Goal: Information Seeking & Learning: Learn about a topic

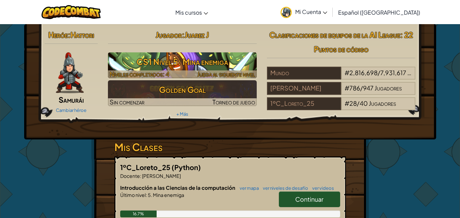
click at [208, 56] on h3 "CS1 Nivel 5: Mina enemiga" at bounding box center [182, 61] width 149 height 15
select select "es-419"
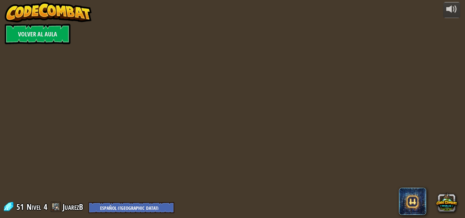
select select "es-419"
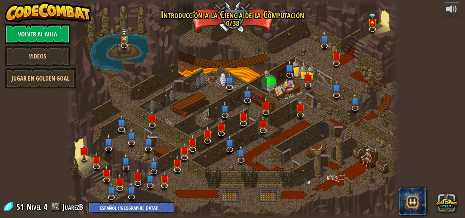
select select "es-419"
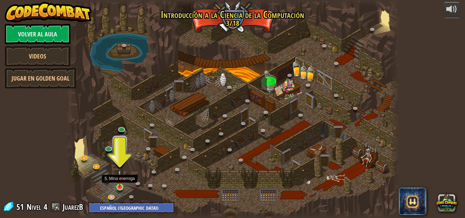
click at [116, 188] on img at bounding box center [120, 179] width 8 height 18
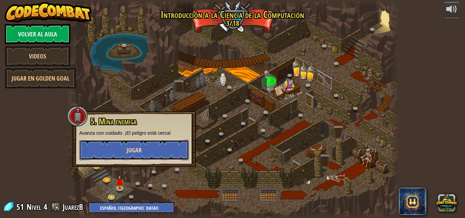
click at [136, 150] on span "Jugar" at bounding box center [134, 150] width 15 height 9
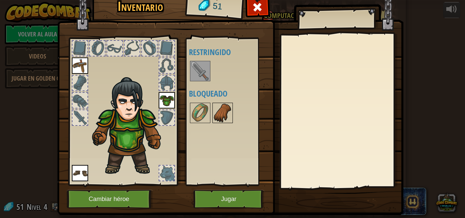
click at [221, 106] on img at bounding box center [222, 112] width 19 height 19
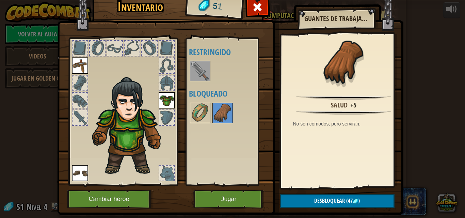
drag, startPoint x: 240, startPoint y: 81, endPoint x: 229, endPoint y: 85, distance: 11.0
click at [235, 82] on div at bounding box center [231, 71] width 85 height 22
click at [197, 105] on img at bounding box center [200, 112] width 19 height 19
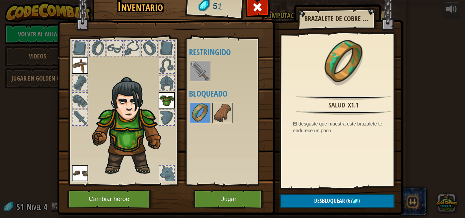
click at [116, 49] on div at bounding box center [114, 48] width 15 height 15
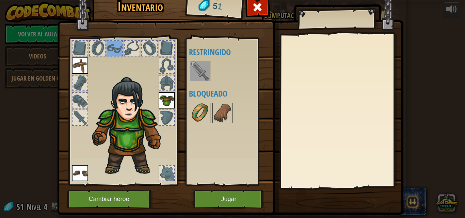
drag, startPoint x: 189, startPoint y: 106, endPoint x: 192, endPoint y: 107, distance: 3.8
click at [191, 107] on img at bounding box center [200, 112] width 19 height 19
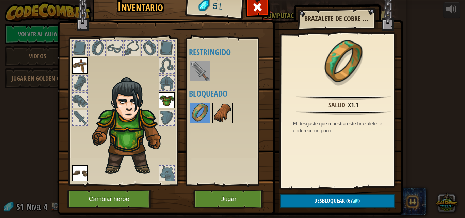
click at [214, 110] on img at bounding box center [222, 112] width 19 height 19
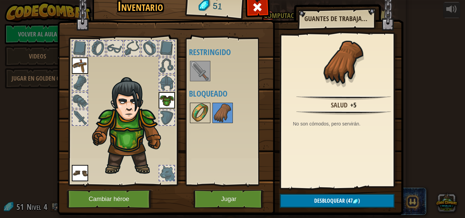
click at [197, 110] on img at bounding box center [200, 112] width 19 height 19
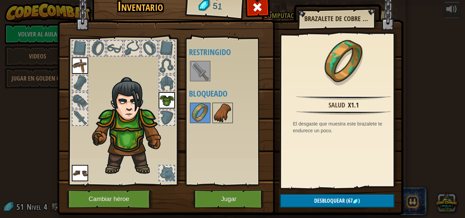
click at [213, 107] on img at bounding box center [222, 112] width 19 height 19
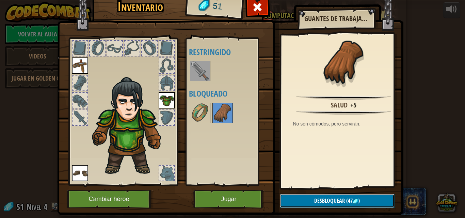
click at [316, 199] on span "Desbloquear" at bounding box center [329, 200] width 31 height 7
click at [318, 197] on button "Confirmar" at bounding box center [337, 201] width 115 height 14
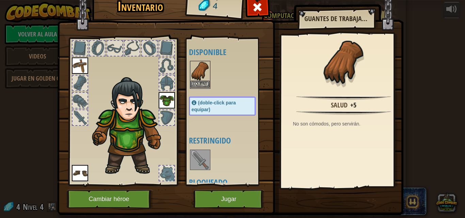
click at [194, 76] on img at bounding box center [200, 71] width 19 height 19
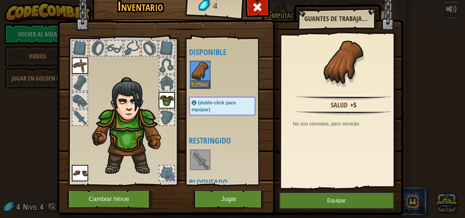
click at [194, 76] on img at bounding box center [200, 71] width 19 height 19
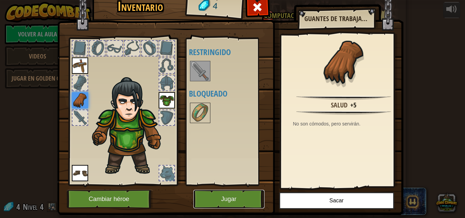
click at [230, 196] on button "Jugar" at bounding box center [228, 199] width 71 height 19
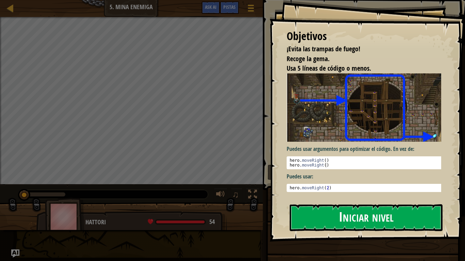
click at [312, 212] on button "Iniciar nivel" at bounding box center [366, 218] width 153 height 27
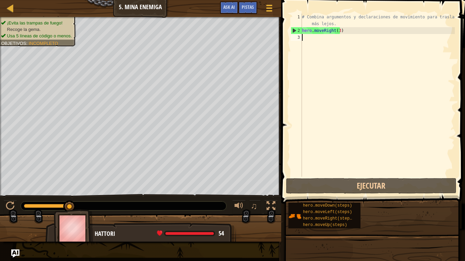
type textarea "h"
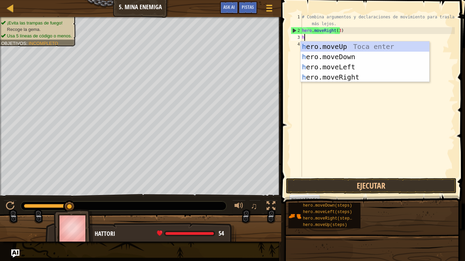
scroll to position [3, 0]
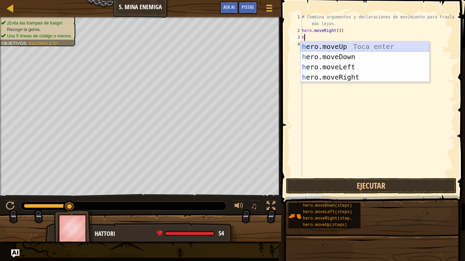
click at [355, 46] on div "h ero.moveUp Toca enter h ero.moveDown Toca enter h ero.moveLeft Toca enter h e…" at bounding box center [365, 72] width 129 height 61
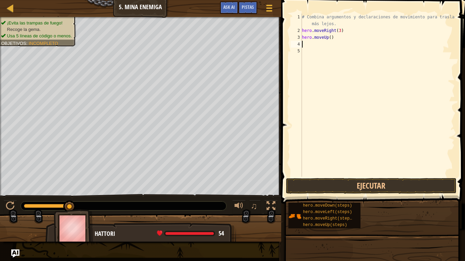
type textarea "h"
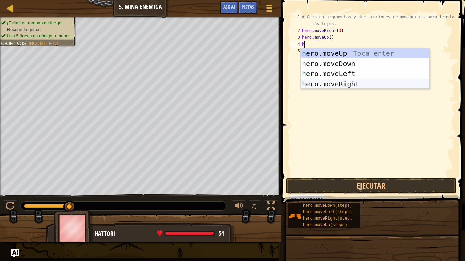
click at [360, 84] on div "h ero.moveUp Toca enter h ero.moveDown Toca enter h ero.moveLeft Toca enter h e…" at bounding box center [365, 78] width 129 height 61
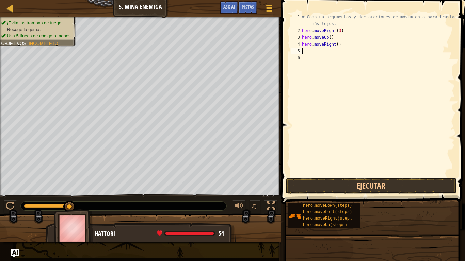
type textarea "h"
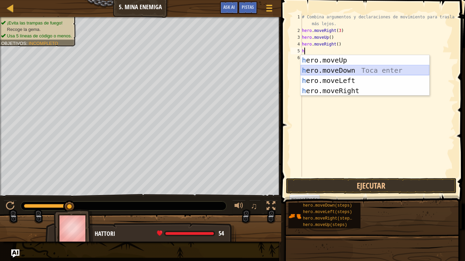
click at [355, 68] on div "h ero.moveUp Toca enter h ero.moveDown Toca enter h ero.moveLeft Toca enter h e…" at bounding box center [365, 85] width 129 height 61
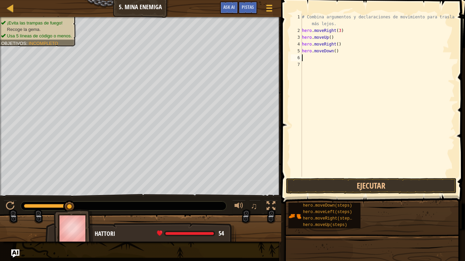
type textarea "h"
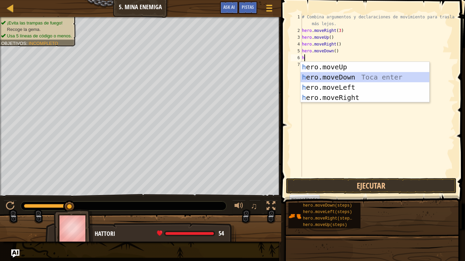
click at [351, 78] on div "h ero.moveUp Toca enter h ero.moveDown Toca enter h ero.moveLeft Toca enter h e…" at bounding box center [365, 92] width 129 height 61
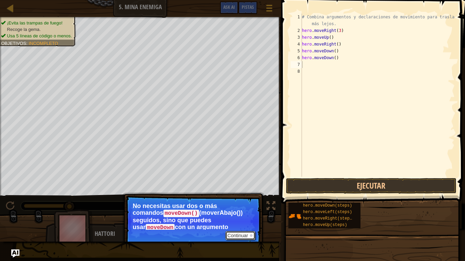
click at [249, 218] on button "Continuar" at bounding box center [240, 235] width 30 height 9
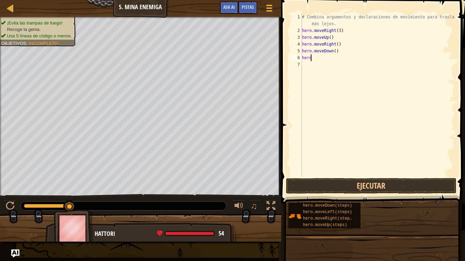
type textarea "h"
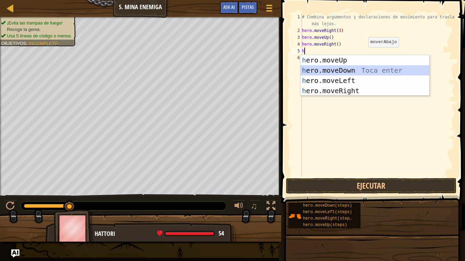
click at [358, 69] on div "h ero.moveUp Toca enter h ero.moveDown Toca enter h ero.moveLeft Toca enter h e…" at bounding box center [365, 85] width 129 height 61
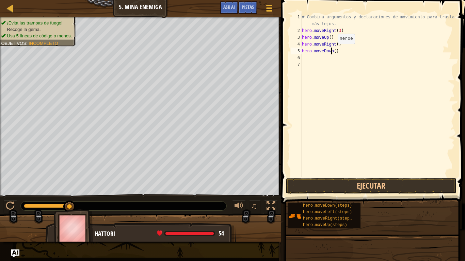
click at [332, 51] on div "# Combina argumentos y declaraciones de movimiento para trasladarte más lejos. …" at bounding box center [378, 106] width 154 height 184
click at [334, 50] on div "# Combina argumentos y declaraciones de movimiento para trasladarte más lejos. …" at bounding box center [378, 95] width 154 height 163
click at [334, 50] on div "# Combina argumentos y declaraciones de movimiento para trasladarte más lejos. …" at bounding box center [378, 106] width 154 height 184
type textarea "hero.moveDown(2)"
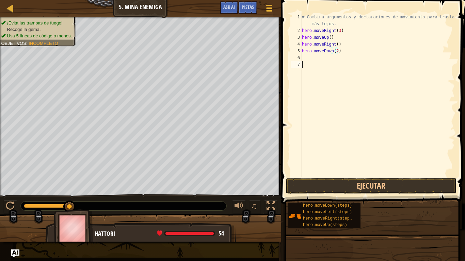
click at [375, 63] on div "# Combina argumentos y declaraciones de movimiento para trasladarte más lejos. …" at bounding box center [378, 106] width 154 height 184
click at [335, 51] on div "# Combina argumentos y declaraciones de movimiento para trasladarte más lejos. …" at bounding box center [378, 106] width 154 height 184
type textarea "hero.moveDown(3)"
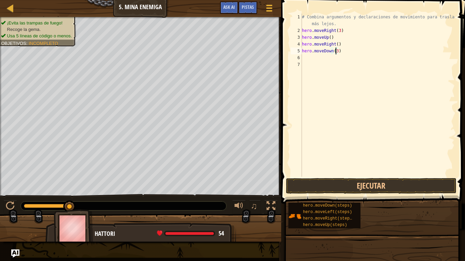
click at [312, 65] on div "# Combina argumentos y declaraciones de movimiento para trasladarte más lejos. …" at bounding box center [378, 106] width 154 height 184
click at [308, 57] on div "# Combina argumentos y declaraciones de movimiento para trasladarte más lejos. …" at bounding box center [378, 106] width 154 height 184
type textarea "h"
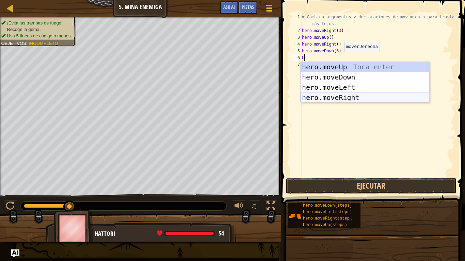
click at [352, 93] on div "h ero.moveUp Toca enter h ero.moveDown Toca enter h ero.moveLeft Toca enter h e…" at bounding box center [365, 92] width 129 height 61
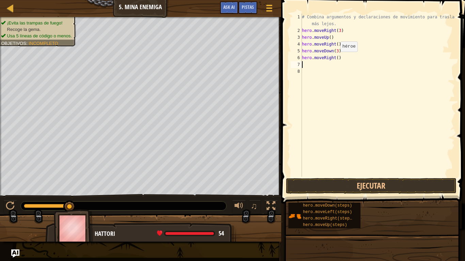
click at [335, 59] on div "# Combina argumentos y declaraciones de movimiento para trasladarte más lejos. …" at bounding box center [378, 106] width 154 height 184
type textarea "hero.moveRight(2)"
click at [351, 125] on div "# Combina argumentos y declaraciones de movimiento para trasladarte más lejos. …" at bounding box center [378, 106] width 154 height 184
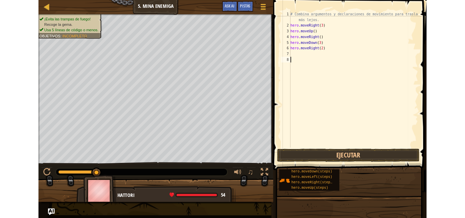
scroll to position [3, 0]
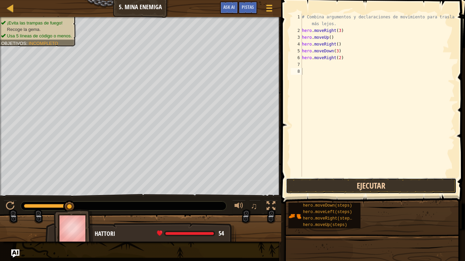
click at [333, 186] on button "Ejecutar" at bounding box center [371, 186] width 171 height 16
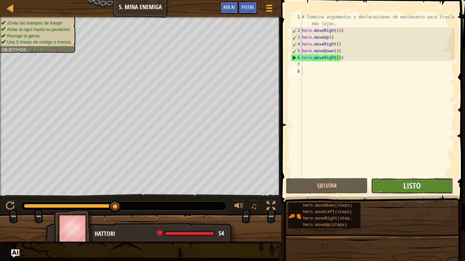
click at [413, 187] on span "Listo" at bounding box center [411, 185] width 17 height 11
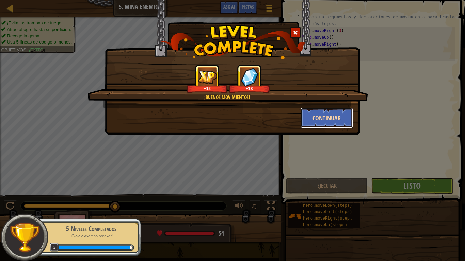
click at [329, 116] on button "Continuar" at bounding box center [327, 118] width 53 height 20
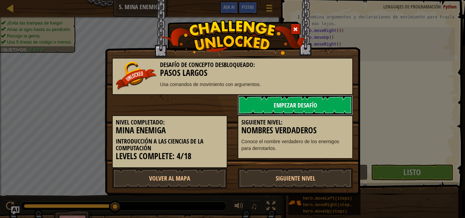
click at [297, 100] on link "Empezar Desafío" at bounding box center [295, 105] width 115 height 20
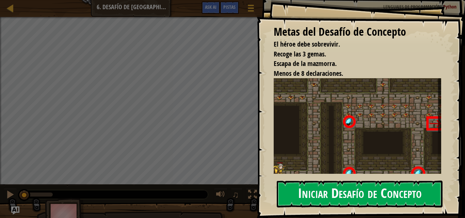
click at [314, 189] on button "Iniciar Desafío de Concepto" at bounding box center [360, 194] width 166 height 27
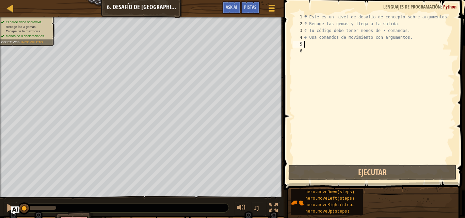
click at [320, 42] on div "# Este es un nivel de desafío de concepto sobre argumentos. # Recoge las gemas …" at bounding box center [379, 95] width 152 height 163
type textarea "h"
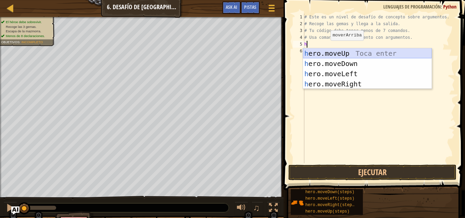
click at [346, 53] on div "h ero.moveUp Toca enter h ero.moveDown Toca enter h ero.moveLeft Toca enter h e…" at bounding box center [367, 78] width 129 height 61
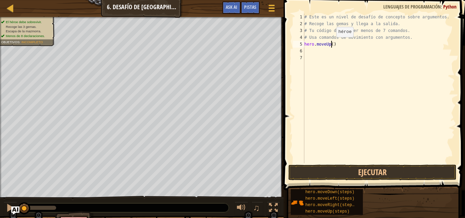
click at [330, 44] on div "# Este es un nivel de desafío de concepto sobre argumentos. # Recoge las gemas …" at bounding box center [379, 95] width 152 height 163
type textarea "hero.moveUp(3)"
click at [307, 51] on div "# Este es un nivel de desafío de concepto sobre argumentos. # Recoge las gemas …" at bounding box center [379, 95] width 152 height 163
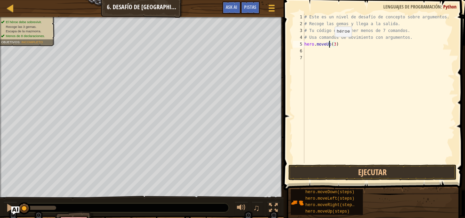
click at [329, 44] on div "# Este es un nivel de desafío de concepto sobre argumentos. # Recoge las gemas …" at bounding box center [379, 95] width 152 height 163
click at [335, 44] on div "# Este es un nivel de desafío de concepto sobre argumentos. # Recoge las gemas …" at bounding box center [379, 95] width 152 height 163
type textarea "h"
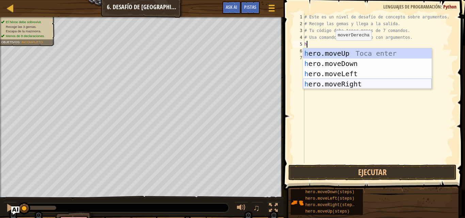
click at [353, 81] on div "h ero.moveUp Toca enter h ero.moveDown Toca enter h ero.moveLeft Toca enter h e…" at bounding box center [367, 78] width 129 height 61
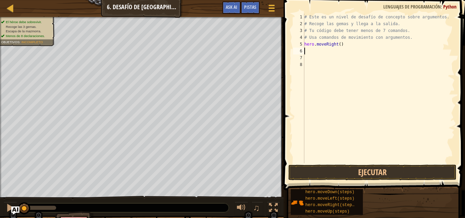
type textarea "h"
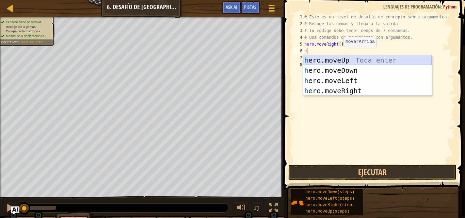
click at [347, 61] on div "h ero.moveUp Toca enter h ero.moveDown Toca enter h ero.moveLeft Toca enter h e…" at bounding box center [367, 85] width 129 height 61
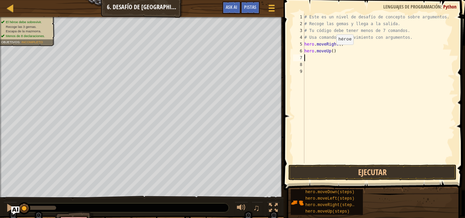
click at [331, 51] on div "# Este es un nivel de desafío de concepto sobre argumentos. # Recoge las gemas …" at bounding box center [379, 95] width 152 height 163
type textarea "hero.moveUp(3)"
click at [311, 58] on div "# Este es un nivel de desafío de concepto sobre argumentos. # Recoge las gemas …" at bounding box center [379, 95] width 152 height 163
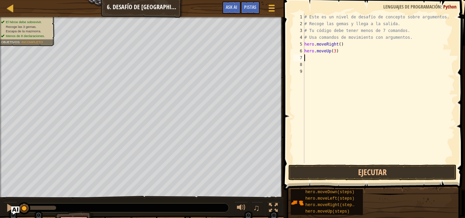
type textarea "h"
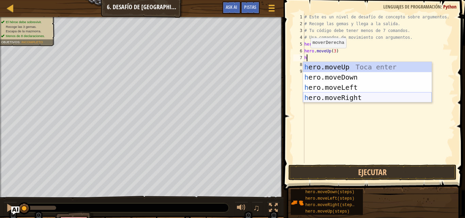
click at [342, 96] on div "h ero.moveUp Toca enter h ero.moveDown Toca enter h ero.moveLeft Toca enter h e…" at bounding box center [367, 92] width 129 height 61
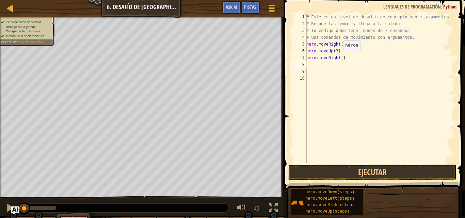
click at [339, 58] on div "# Este es un nivel de desafío de concepto sobre argumentos. # Recoge las gemas …" at bounding box center [380, 95] width 150 height 163
type textarea "hero.moveRight(2)"
click at [312, 67] on div "# Este es un nivel de desafío de concepto sobre argumentos. # Recoge las gemas …" at bounding box center [380, 95] width 150 height 163
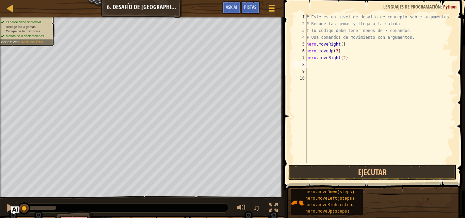
type textarea "h"
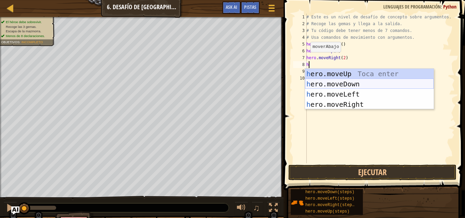
click at [349, 80] on div "h ero.moveUp Toca enter h ero.moveDown Toca enter h ero.moveLeft Toca enter h e…" at bounding box center [369, 99] width 129 height 61
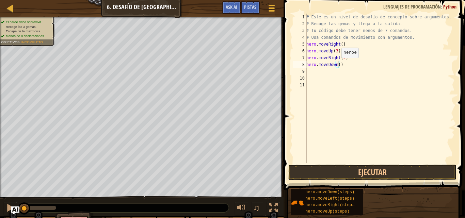
click at [338, 65] on div "# Este es un nivel de desafío de concepto sobre argumentos. # Recoge las gemas …" at bounding box center [380, 95] width 150 height 163
type textarea "hero.moveDown(3)"
click at [308, 70] on div "# Este es un nivel de desafío de concepto sobre argumentos. # Recoge las gemas …" at bounding box center [380, 95] width 150 height 163
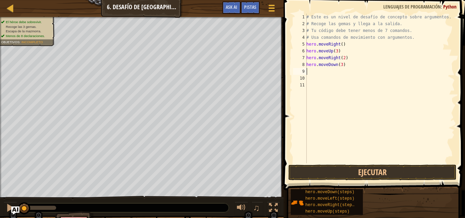
type textarea "h"
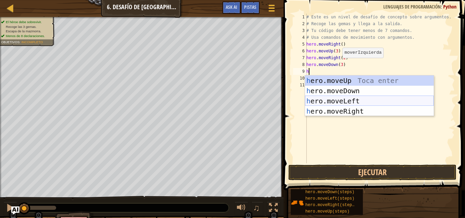
click at [347, 98] on div "h ero.moveUp Toca enter h ero.moveDown Toca enter h ero.moveLeft Toca enter h e…" at bounding box center [369, 106] width 129 height 61
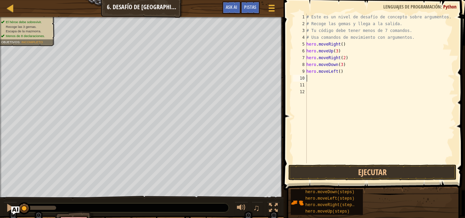
type textarea "h"
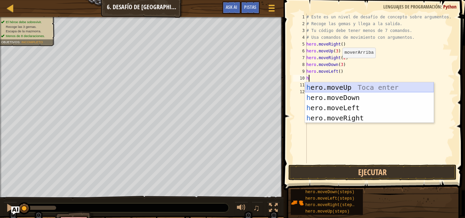
click at [345, 89] on div "h ero.moveUp Toca enter h ero.moveDown Toca enter h ero.moveLeft Toca enter h e…" at bounding box center [369, 112] width 129 height 61
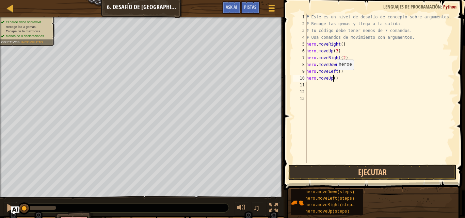
click at [333, 77] on div "# Este es un nivel de desafío de concepto sobre argumentos. # Recoge las gemas …" at bounding box center [380, 95] width 150 height 163
type textarea "hero.moveUp(2)"
click at [315, 87] on div "# Este es un nivel de desafío de concepto sobre argumentos. # Recoge las gemas …" at bounding box center [380, 95] width 150 height 163
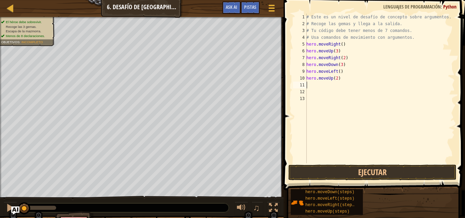
type textarea "h"
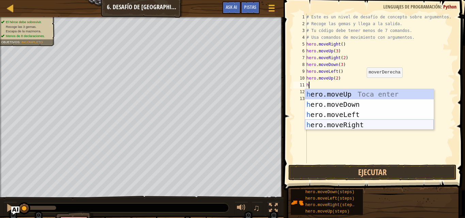
click at [355, 122] on div "h ero.moveUp Toca enter h ero.moveDown Toca enter h ero.moveLeft Toca enter h e…" at bounding box center [369, 119] width 129 height 61
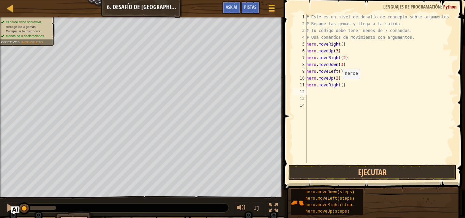
click at [339, 86] on div "# Este es un nivel de desafío de concepto sobre argumentos. # Recoge las gemas …" at bounding box center [380, 95] width 150 height 163
type textarea "hero.moveRight(2)"
click at [396, 174] on button "Ejecutar" at bounding box center [372, 173] width 168 height 16
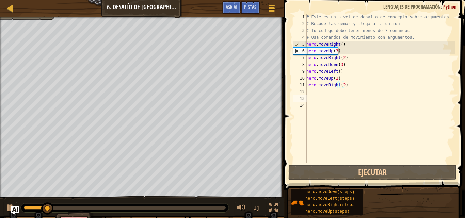
click at [386, 99] on div "# Este es un nivel de desafío de concepto sobre argumentos. # Recoge las gemas …" at bounding box center [380, 95] width 150 height 163
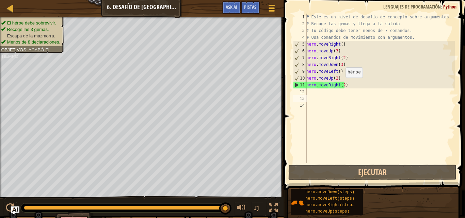
click at [342, 84] on div "# Este es un nivel de desafío de concepto sobre argumentos. # Recoge las gemas …" at bounding box center [380, 95] width 150 height 163
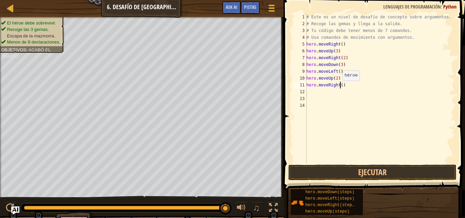
scroll to position [3, 3]
type textarea "hero.moveRight(3)"
drag, startPoint x: 356, startPoint y: 171, endPoint x: 361, endPoint y: 166, distance: 7.5
click at [356, 171] on button "Ejecutar" at bounding box center [372, 173] width 168 height 16
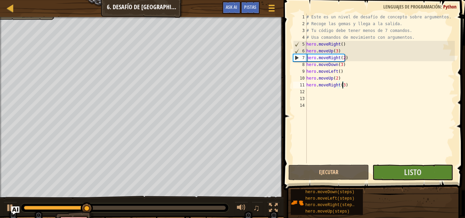
click at [212, 206] on div "0:27.8 Ahora: 0:08.9 Max: 0:29.9" at bounding box center [125, 208] width 202 height 4
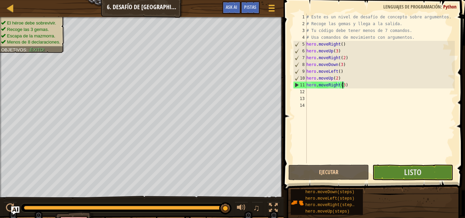
drag, startPoint x: 210, startPoint y: 210, endPoint x: 311, endPoint y: 190, distance: 102.7
click at [291, 200] on div "Mapa Introducción a las Ciencias de la computación 6. Desafío de [GEOGRAPHIC_DA…" at bounding box center [232, 109] width 465 height 218
click at [396, 170] on button "Listo" at bounding box center [412, 173] width 81 height 16
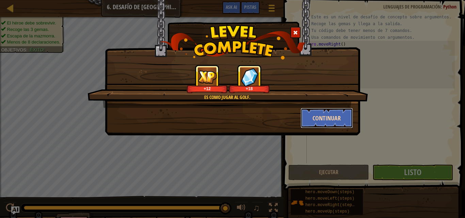
click at [331, 119] on button "Continuar" at bounding box center [327, 118] width 53 height 20
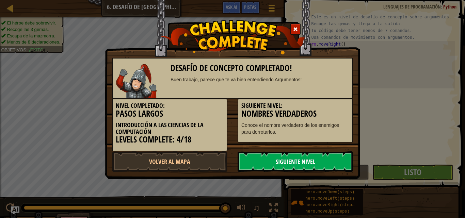
click at [269, 154] on link "Siguiente Nivel" at bounding box center [295, 161] width 115 height 20
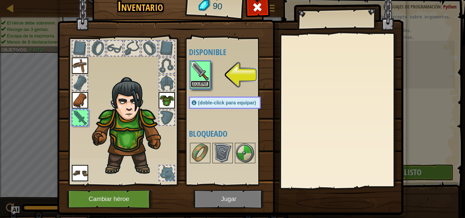
click at [197, 82] on button "Equipar" at bounding box center [200, 84] width 19 height 7
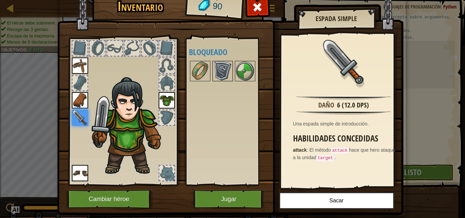
click at [222, 72] on img at bounding box center [222, 71] width 19 height 19
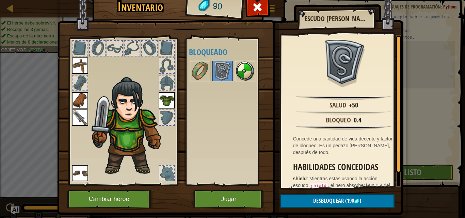
click at [244, 66] on img at bounding box center [245, 71] width 19 height 19
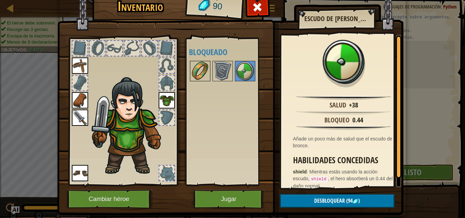
click at [198, 67] on img at bounding box center [200, 71] width 19 height 19
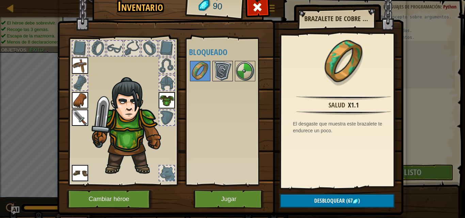
click at [220, 67] on img at bounding box center [222, 71] width 19 height 19
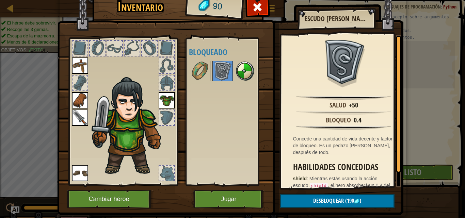
click at [238, 67] on img at bounding box center [245, 71] width 19 height 19
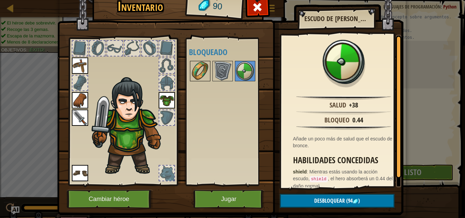
click at [201, 71] on img at bounding box center [200, 71] width 19 height 19
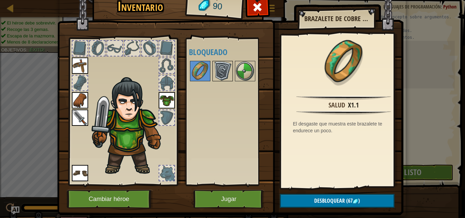
click at [223, 71] on img at bounding box center [222, 71] width 19 height 19
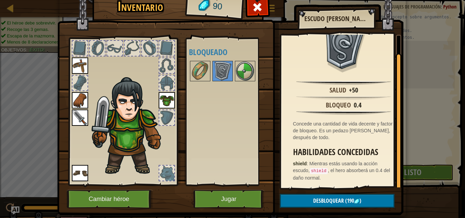
scroll to position [17, 0]
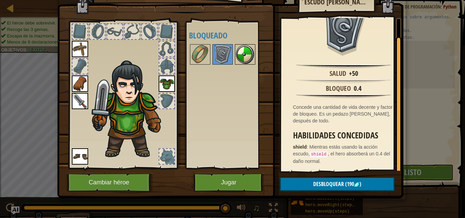
click at [240, 51] on img at bounding box center [245, 54] width 19 height 19
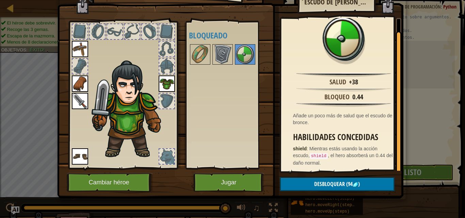
scroll to position [8, 0]
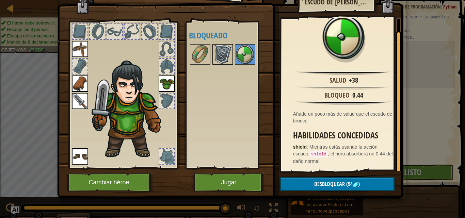
click at [218, 53] on img at bounding box center [222, 54] width 19 height 19
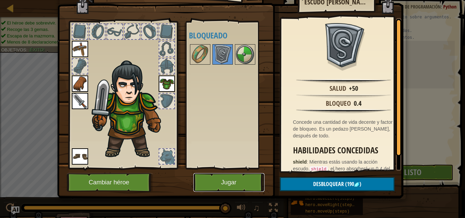
click at [227, 179] on button "Jugar" at bounding box center [228, 182] width 71 height 19
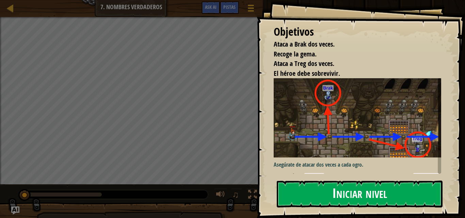
click at [372, 195] on button "Iniciar nivel" at bounding box center [360, 194] width 166 height 27
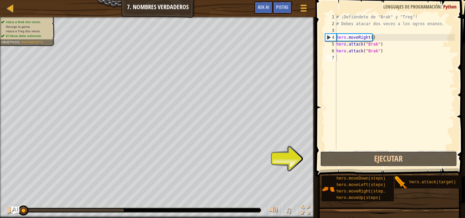
drag, startPoint x: 417, startPoint y: 159, endPoint x: 404, endPoint y: 149, distance: 16.5
click at [416, 159] on button "Ejecutar" at bounding box center [388, 159] width 137 height 16
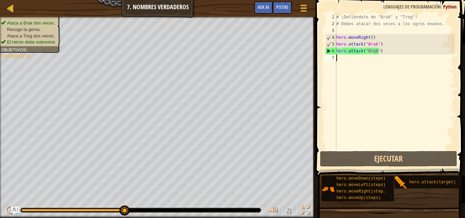
scroll to position [3, 0]
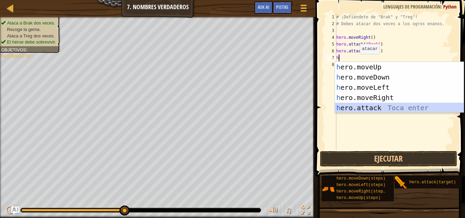
click at [371, 110] on div "h ero.moveUp Toca enter h ero.moveDown Toca enter h ero.moveLeft Toca enter h e…" at bounding box center [399, 97] width 129 height 71
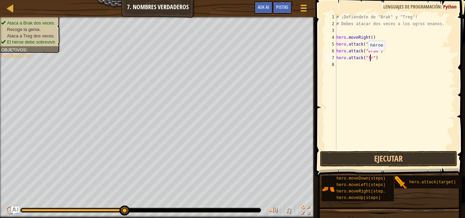
scroll to position [3, 3]
click at [395, 154] on button "Ejecutar" at bounding box center [388, 159] width 137 height 16
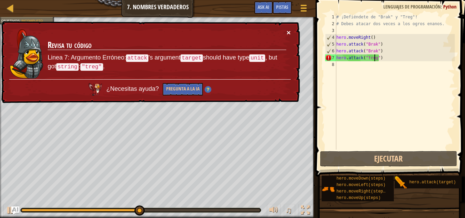
click at [287, 31] on button "×" at bounding box center [289, 32] width 4 height 7
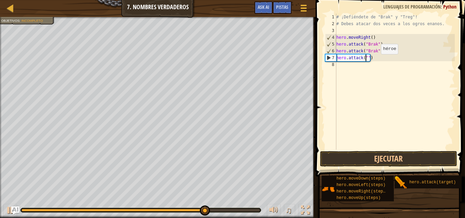
scroll to position [3, 2]
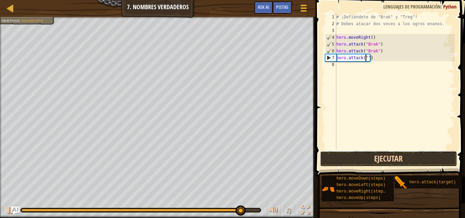
click at [391, 156] on button "Ejecutar" at bounding box center [388, 159] width 137 height 16
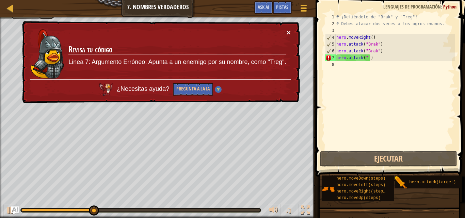
click at [290, 32] on button "×" at bounding box center [289, 32] width 4 height 7
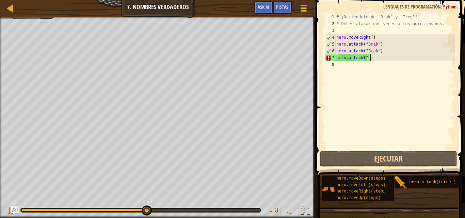
click at [371, 59] on div "# ¡Defiéndete de "Brak" y "Treg"! # Debes atacar dos veces a los ogros enanos. …" at bounding box center [395, 89] width 120 height 150
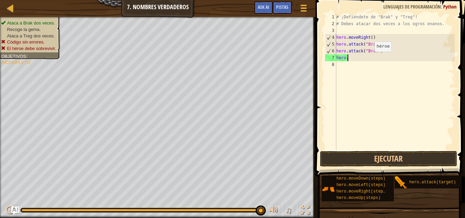
scroll to position [3, 0]
type textarea "h"
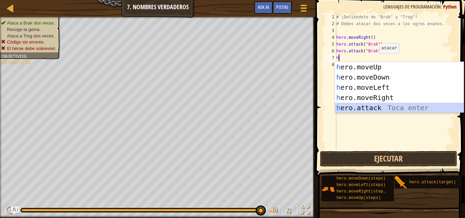
click at [392, 107] on div "h ero.moveUp Toca enter h ero.moveDown Toca enter h ero.moveLeft Toca enter h e…" at bounding box center [399, 97] width 129 height 71
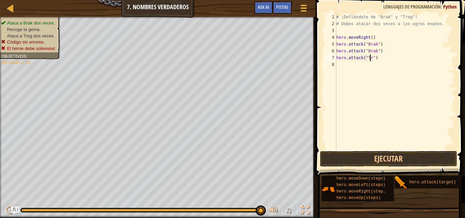
scroll to position [3, 3]
type textarea "hero.attack("Treg")"
click at [357, 87] on div "# ¡Defiéndete de "Brak" y "Treg"! # Debes atacar dos veces a los ogros enanos. …" at bounding box center [395, 89] width 120 height 150
click at [375, 162] on button "Ejecutar" at bounding box center [388, 159] width 137 height 16
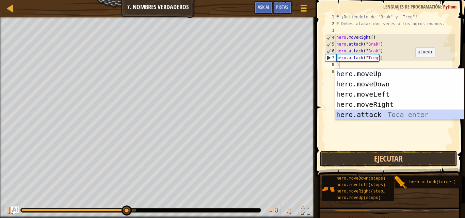
click at [390, 113] on div "h ero.moveUp Toca enter h ero.moveDown Toca enter h ero.moveLeft Toca enter h e…" at bounding box center [399, 104] width 129 height 71
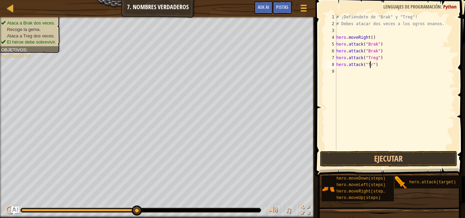
scroll to position [3, 3]
drag, startPoint x: 414, startPoint y: 161, endPoint x: 409, endPoint y: 157, distance: 6.3
click at [413, 161] on button "Ejecutar" at bounding box center [388, 159] width 137 height 16
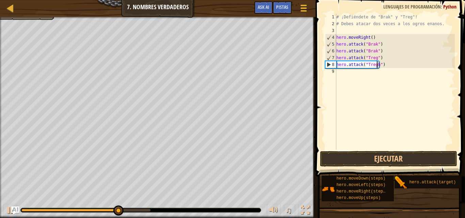
scroll to position [3, 3]
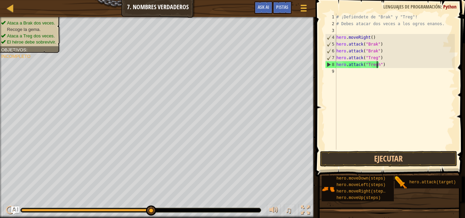
type textarea "hero.attack("Treg")"
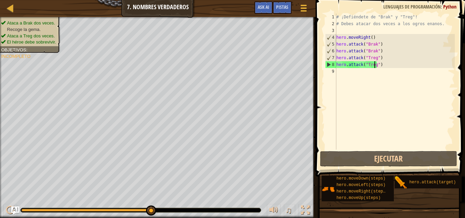
scroll to position [3, 3]
click at [350, 74] on div "# ¡Defiéndete de "Brak" y "Treg"! # Debes atacar dos veces a los ogros enanos. …" at bounding box center [395, 89] width 120 height 150
type textarea "h"
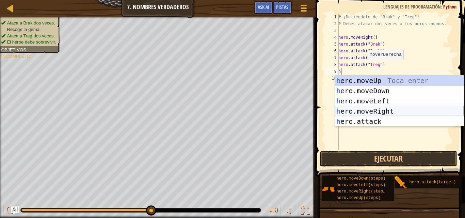
click at [389, 110] on div "h ero.moveUp Toca enter h ero.moveDown Toca enter h ero.moveLeft Toca enter h e…" at bounding box center [399, 111] width 129 height 71
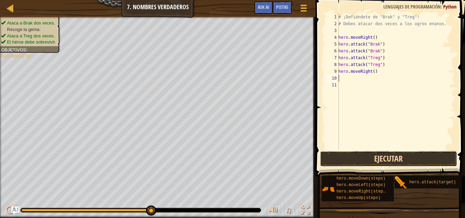
click at [377, 163] on button "Ejecutar" at bounding box center [388, 159] width 137 height 16
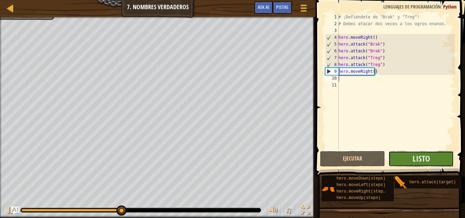
click at [402, 157] on button "Listo" at bounding box center [420, 159] width 65 height 16
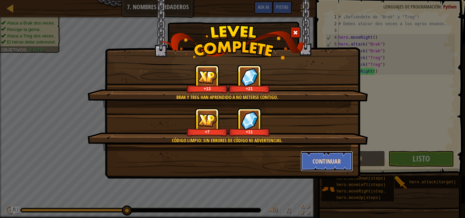
click at [302, 163] on button "Continuar" at bounding box center [327, 161] width 53 height 20
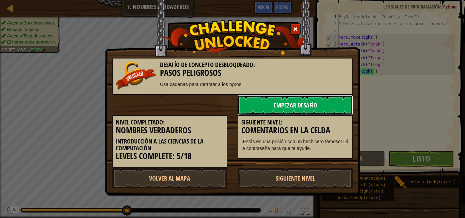
click at [295, 103] on link "Empezar Desafío" at bounding box center [295, 105] width 115 height 20
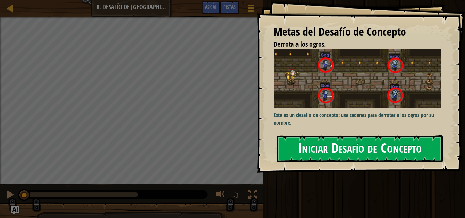
click at [346, 145] on button "Iniciar Desafío de Concepto" at bounding box center [360, 148] width 166 height 27
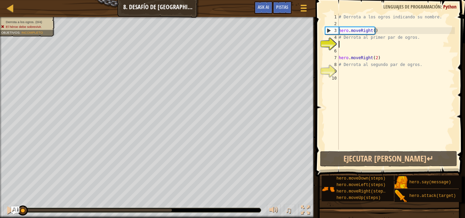
type textarea "h"
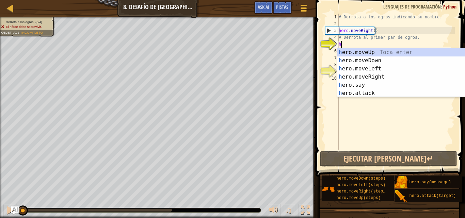
scroll to position [3, 0]
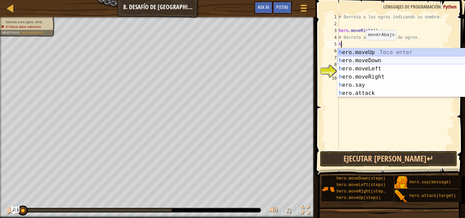
click at [388, 59] on div "h ero.moveUp Toca enter h ero.moveDown Toca enter h ero.moveLeft Toca enter h e…" at bounding box center [401, 80] width 129 height 65
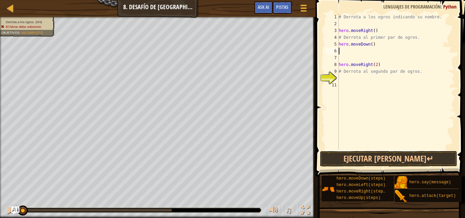
type textarea "h"
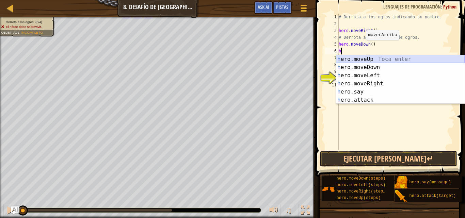
click at [374, 57] on div "h ero.moveUp Toca enter h ero.moveDown Toca enter h ero.moveLeft Toca enter h e…" at bounding box center [400, 87] width 129 height 65
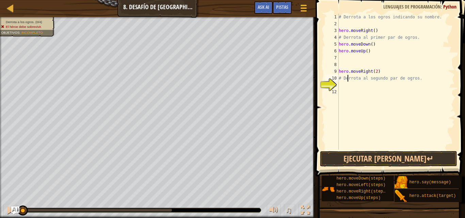
click at [348, 81] on div "# Derrota a los ogros indicando su nombre. hero . moveRight ( ) # Derrota al pr…" at bounding box center [395, 89] width 117 height 150
type textarea "# Derrota al segundo par de ogros."
click at [347, 84] on div "# Derrota a los ogros indicando su nombre. hero . moveRight ( ) # Derrota al pr…" at bounding box center [395, 89] width 117 height 150
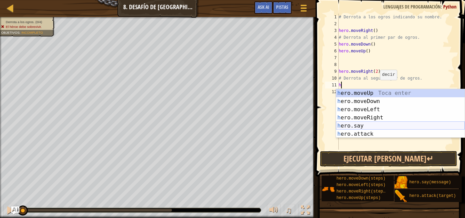
click at [362, 126] on div "h ero.moveUp Toca enter h ero.moveDown Toca enter h ero.moveLeft Toca enter h e…" at bounding box center [400, 121] width 129 height 65
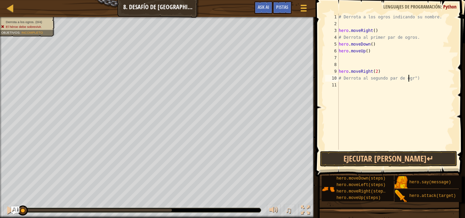
scroll to position [3, 6]
type textarea "# Derrota al segundo par de ogros")"
click at [391, 111] on div "# Derrota a los ogros indicando su nombre. hero . moveRight ( ) # Derrota al pr…" at bounding box center [395, 89] width 117 height 150
click at [400, 159] on button "Ejecutar [PERSON_NAME]↵" at bounding box center [388, 159] width 137 height 16
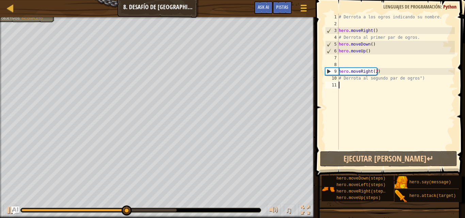
click at [363, 97] on div "# Derrota a los ogros indicando su nombre. hero . moveRight ( ) # Derrota al pr…" at bounding box center [395, 89] width 117 height 150
click at [340, 42] on div "# Derrota a los ogros indicando su nombre. hero . moveRight ( ) # Derrota al pr…" at bounding box center [395, 89] width 117 height 150
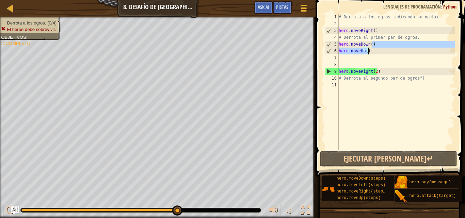
drag, startPoint x: 374, startPoint y: 47, endPoint x: 368, endPoint y: 51, distance: 7.6
click at [368, 51] on div "# Derrota a los ogros indicando su nombre. hero . moveRight ( ) # Derrota al pr…" at bounding box center [395, 89] width 117 height 150
type textarea "hero.moveDown()"
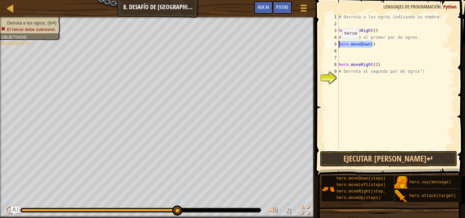
drag, startPoint x: 374, startPoint y: 47, endPoint x: 335, endPoint y: 46, distance: 39.2
click at [335, 46] on div "hero.moveDown() 1 2 3 4 5 6 7 8 9 10 # Derrota a los ogros indicando su nombre.…" at bounding box center [389, 82] width 131 height 136
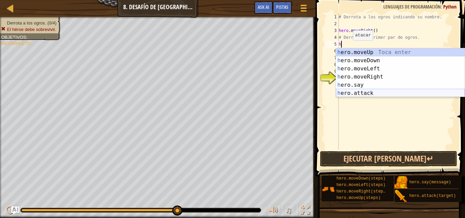
click at [364, 92] on div "h ero.moveUp Toca enter h ero.moveDown Toca enter h ero.moveLeft Toca enter h e…" at bounding box center [400, 80] width 129 height 65
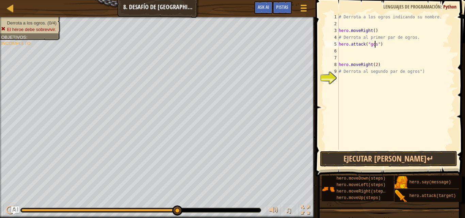
scroll to position [3, 3]
type textarea "hero.attack("gos")"
click at [344, 50] on div "# Derrota a los ogros indicando su nombre. hero . moveRight ( ) # Derrota al pr…" at bounding box center [395, 89] width 117 height 150
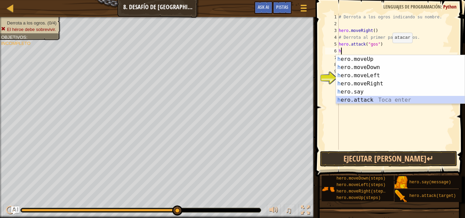
click at [375, 102] on div "h ero.moveUp Toca enter h ero.moveDown Toca enter h ero.moveLeft Toca enter h e…" at bounding box center [400, 87] width 129 height 65
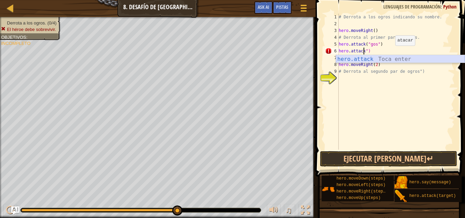
click at [387, 59] on div "hero.attack Toca enter" at bounding box center [400, 67] width 129 height 25
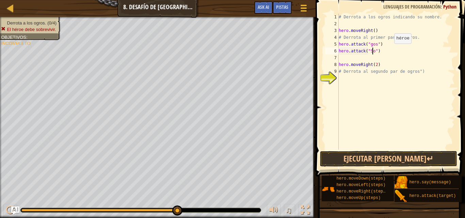
scroll to position [3, 3]
click at [370, 44] on div "# Derrota a los ogros indicando su nombre. hero . moveRight ( ) # Derrota al pr…" at bounding box center [395, 89] width 117 height 150
type textarea "hero.attack("Gos")"
click at [345, 56] on div "# Derrota a los ogros indicando su nombre. hero . moveRight ( ) # Derrota al pr…" at bounding box center [395, 89] width 117 height 150
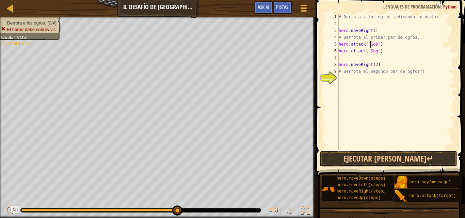
scroll to position [3, 0]
type textarea "h"
click at [386, 58] on div "# Derrota a los ogros indicando su nombre. hero . moveRight ( ) # Derrota al pr…" at bounding box center [395, 89] width 117 height 150
click at [380, 50] on div "# Derrota a los ogros indicando su nombre. hero . moveRight ( ) # Derrota al pr…" at bounding box center [395, 89] width 117 height 150
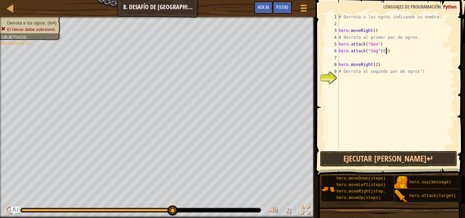
click at [381, 45] on div "# Derrota a los ogros indicando su nombre. hero . moveRight ( ) # Derrota al pr…" at bounding box center [395, 89] width 117 height 150
type textarea "hero.attack("Gos")(2)"
click at [342, 58] on div "# Derrota a los ogros indicando su nombre. hero . moveRight ( ) # Derrota al pr…" at bounding box center [395, 89] width 117 height 150
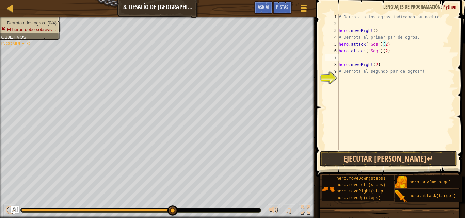
scroll to position [3, 0]
type textarea "h"
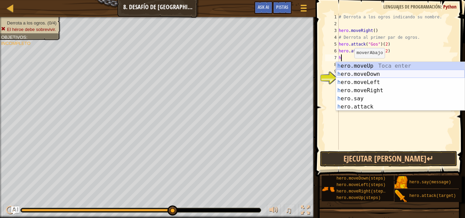
click at [377, 74] on div "h ero.moveUp Toca enter h ero.moveDown Toca enter h ero.moveLeft Toca enter h e…" at bounding box center [400, 94] width 129 height 65
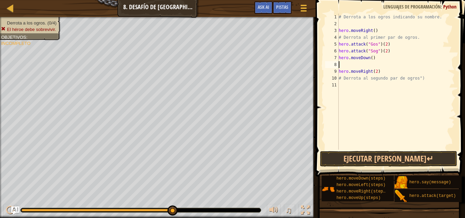
type textarea "h"
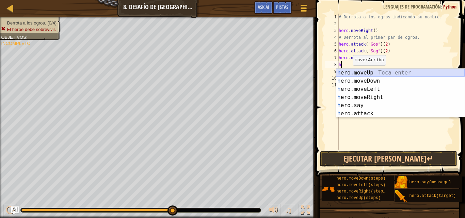
click at [374, 73] on div "h ero.moveUp Toca enter h ero.moveDown Toca enter h ero.moveLeft Toca enter h e…" at bounding box center [400, 101] width 129 height 65
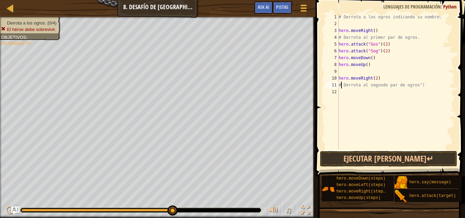
click at [340, 84] on div "# Derrota a los ogros indicando su nombre. hero . moveRight ( ) # Derrota al pr…" at bounding box center [395, 89] width 117 height 150
type textarea "# Derrota al segundo par de ogros")"
click at [341, 89] on div "# Derrota a los ogros indicando su nombre. hero . moveRight ( ) # Derrota al pr…" at bounding box center [395, 89] width 117 height 150
click at [340, 85] on div "# Derrota a los ogros indicando su nombre. hero . moveRight ( ) # Derrota al pr…" at bounding box center [395, 89] width 117 height 150
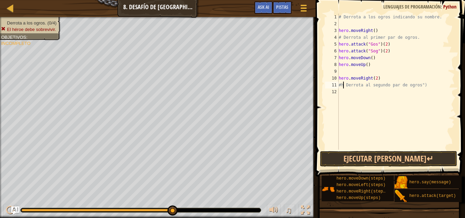
type textarea "# Derrota al segundo par de ogros")"
click at [340, 92] on div "# Derrota a los ogros indicando su nombre. hero . moveRight ( ) # Derrota al pr…" at bounding box center [395, 89] width 117 height 150
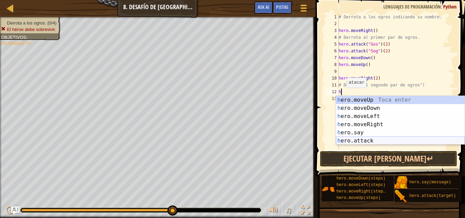
click at [357, 139] on div "h ero.moveUp Toca enter h ero.moveDown Toca enter h ero.moveLeft Toca enter h e…" at bounding box center [400, 128] width 129 height 65
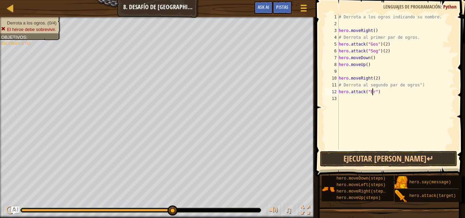
scroll to position [3, 3]
click at [384, 93] on div "# Derrota a los ogros indicando su nombre. hero . moveRight ( ) # Derrota al pr…" at bounding box center [395, 89] width 117 height 150
type textarea "hero.attack("Ergo")(2)"
click at [347, 100] on div "# Derrota a los ogros indicando su nombre. hero . moveRight ( ) # Derrota al pr…" at bounding box center [395, 89] width 117 height 150
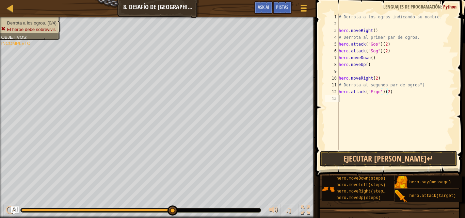
scroll to position [3, 0]
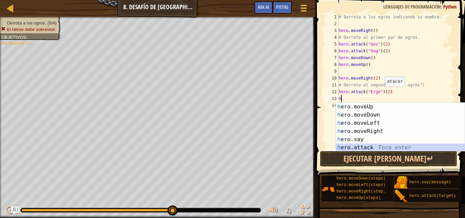
click at [359, 144] on div "h ero.moveUp Toca enter h ero.moveDown Toca enter h ero.moveLeft Toca enter h e…" at bounding box center [400, 135] width 129 height 65
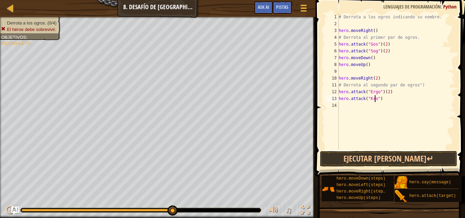
scroll to position [3, 3]
click at [382, 99] on div "# Derrota a los ogros indicando su nombre. hero . moveRight ( ) # Derrota al pr…" at bounding box center [395, 89] width 117 height 150
click at [386, 160] on button "Ejecutar [PERSON_NAME]↵" at bounding box center [388, 159] width 137 height 16
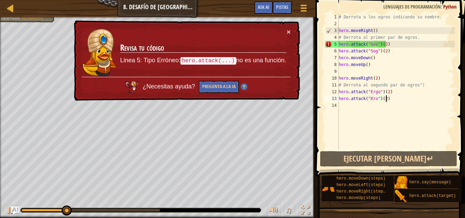
click at [291, 28] on div "× Revisa tu código Linea 5: Tipo Erróneo: hero.attack(...) no es una función. ¿…" at bounding box center [185, 60] width 227 height 81
click at [289, 29] on button "×" at bounding box center [289, 31] width 4 height 7
click at [288, 26] on div "× Revisa tu código Linea 5: Tipo Erróneo: hero.attack(...) no es una función. ¿…" at bounding box center [185, 60] width 227 height 81
click at [290, 29] on button "×" at bounding box center [289, 31] width 4 height 7
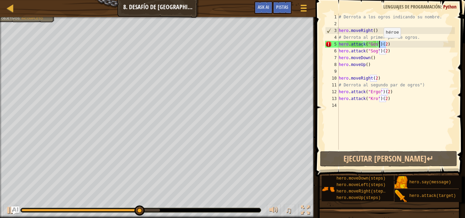
drag, startPoint x: 389, startPoint y: 45, endPoint x: 380, endPoint y: 45, distance: 9.2
click at [380, 45] on div "# Derrota a los ogros indicando su nombre. hero . moveRight ( ) # Derrota al pr…" at bounding box center [395, 89] width 117 height 150
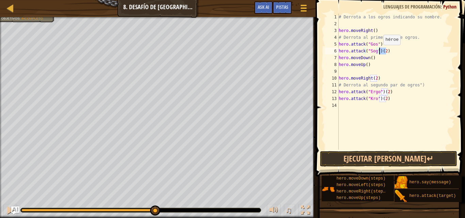
drag, startPoint x: 387, startPoint y: 52, endPoint x: 380, endPoint y: 52, distance: 7.2
click at [380, 52] on div "# Derrota a los ogros indicando su nombre. hero . moveRight ( ) # Derrota al pr…" at bounding box center [395, 89] width 117 height 150
drag, startPoint x: 391, startPoint y: 93, endPoint x: 382, endPoint y: 92, distance: 8.6
click at [382, 92] on div "# Derrota a los ogros indicando su nombre. hero . moveRight ( ) # Derrota al pr…" at bounding box center [395, 89] width 117 height 150
drag, startPoint x: 388, startPoint y: 100, endPoint x: 380, endPoint y: 100, distance: 8.2
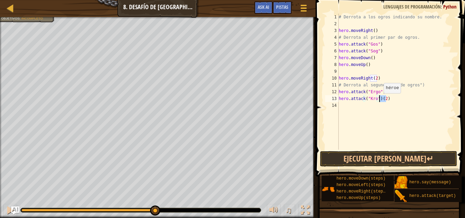
click at [380, 100] on div "# Derrota a los ogros indicando su nombre. hero . moveRight ( ) # Derrota al pr…" at bounding box center [395, 89] width 117 height 150
type textarea "hero.attack("Kro")"
click at [346, 105] on div "# Derrota a los ogros indicando su nombre. hero . moveRight ( ) # Derrota al pr…" at bounding box center [395, 89] width 117 height 150
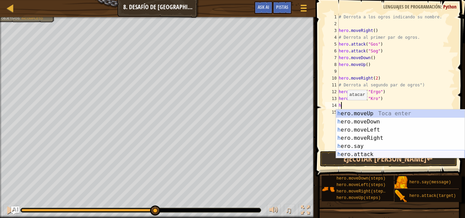
click at [353, 151] on div "h ero.moveUp Toca enter h ero.moveDown Toca enter h ero.moveLeft Toca enter h e…" at bounding box center [400, 142] width 129 height 65
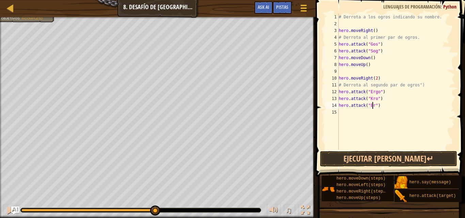
scroll to position [3, 3]
type textarea "hero.attack("Ergo")"
click at [352, 115] on div "# Derrota a los ogros indicando su nombre. hero . moveRight ( ) # Derrota al pr…" at bounding box center [395, 89] width 117 height 150
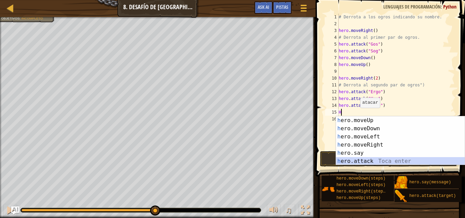
click at [359, 159] on div "h ero.moveUp Toca enter h ero.moveDown Toca enter h ero.moveLeft Toca enter h e…" at bounding box center [400, 148] width 129 height 65
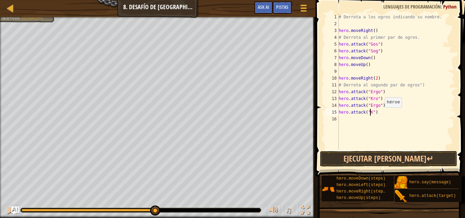
scroll to position [3, 3]
type textarea "hero.attack("Kro")"
click at [382, 115] on div "# Derrota a los ogros indicando su nombre. hero . moveRight ( ) # Derrota al pr…" at bounding box center [395, 89] width 117 height 150
click at [347, 122] on div "# Derrota a los ogros indicando su nombre. hero . moveRight ( ) # Derrota al pr…" at bounding box center [395, 89] width 117 height 150
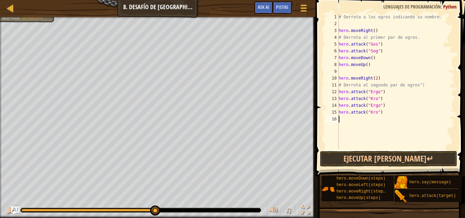
scroll to position [3, 0]
type textarea "h"
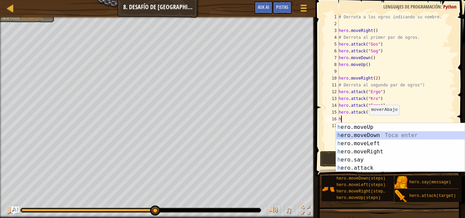
click at [374, 133] on div "h ero.moveUp Toca enter h ero.moveDown Toca enter h ero.moveLeft Toca enter h e…" at bounding box center [400, 155] width 129 height 65
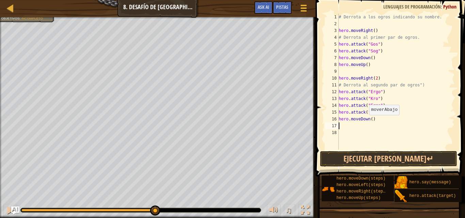
type textarea "h"
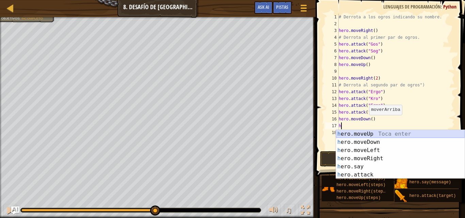
click at [372, 132] on div "h ero.moveUp Toca enter h ero.moveDown Toca enter h ero.moveLeft Toca enter h e…" at bounding box center [400, 162] width 129 height 65
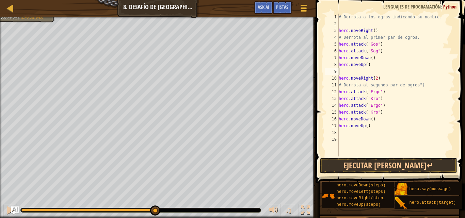
drag, startPoint x: 367, startPoint y: 70, endPoint x: 370, endPoint y: 59, distance: 11.3
click at [367, 69] on div "# Derrota a los ogros indicando su nombre. hero . moveRight ( ) # Derrota al pr…" at bounding box center [395, 92] width 117 height 157
click at [374, 54] on div "# Derrota a los ogros indicando su nombre. hero . moveRight ( ) # Derrota al pr…" at bounding box center [395, 92] width 117 height 157
click at [343, 57] on div "# Derrota a los ogros indicando su nombre. hero . moveRight ( ) # Derrota al pr…" at bounding box center [395, 92] width 117 height 157
type textarea "hero.moveDown()"
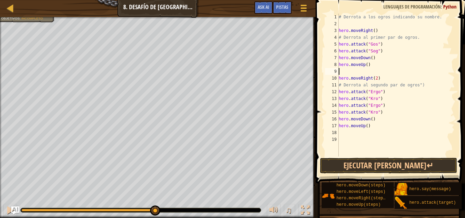
click at [341, 73] on div "# Derrota a los ogros indicando su nombre. hero . moveRight ( ) # Derrota al pr…" at bounding box center [395, 92] width 117 height 157
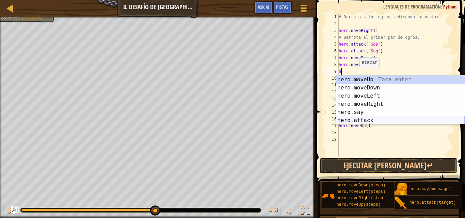
click at [368, 118] on div "h ero.moveUp Toca enter h ero.moveDown Toca enter h ero.moveLeft Toca enter h e…" at bounding box center [400, 108] width 129 height 65
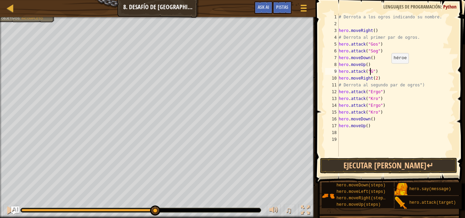
scroll to position [3, 3]
click at [379, 76] on div "# Derrota a los ogros indicando su nombre. hero . moveRight ( ) # Derrota al pr…" at bounding box center [395, 92] width 117 height 157
click at [357, 38] on div "# Derrota a los ogros indicando su nombre. hero . moveRight ( ) # Derrota al pr…" at bounding box center [395, 92] width 117 height 157
type textarea "# Derrota al primer par de ogros."
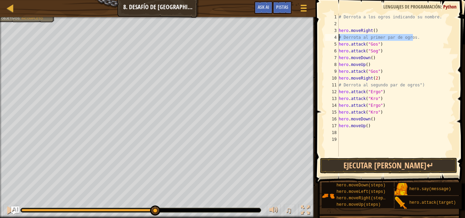
drag, startPoint x: 413, startPoint y: 37, endPoint x: 338, endPoint y: 35, distance: 75.6
click at [338, 35] on div "# Derrota al primer par de ogros. 1 2 3 4 5 6 7 8 9 10 11 12 13 14 15 16 17 18 …" at bounding box center [389, 85] width 131 height 143
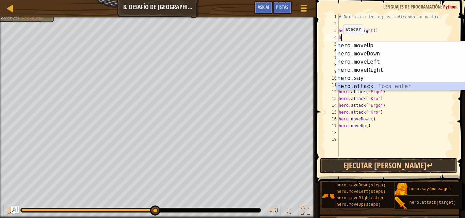
click at [352, 83] on div "h ero.moveUp Toca enter h ero.moveDown Toca enter h ero.moveLeft Toca enter h e…" at bounding box center [400, 74] width 129 height 65
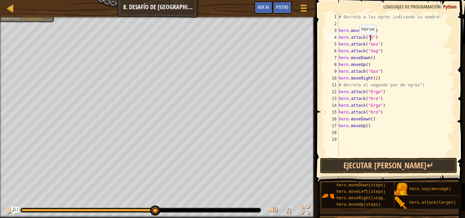
scroll to position [3, 3]
type textarea "hero.attack("Sog")"
drag, startPoint x: 373, startPoint y: 141, endPoint x: 378, endPoint y: 147, distance: 8.5
click at [374, 141] on div "# Derrota a los ogros indicando su nombre. hero . moveRight ( ) hero . attack (…" at bounding box center [395, 92] width 117 height 157
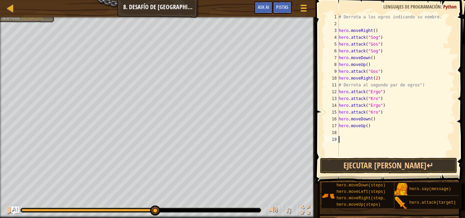
scroll to position [3, 0]
click at [390, 163] on button "Ejecutar [PERSON_NAME]↵" at bounding box center [388, 166] width 137 height 16
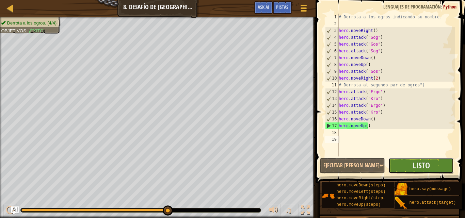
click at [408, 164] on button "Listo" at bounding box center [420, 166] width 65 height 16
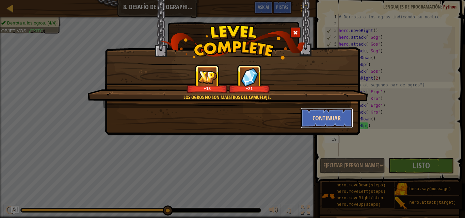
click at [325, 114] on button "Continuar" at bounding box center [327, 118] width 53 height 20
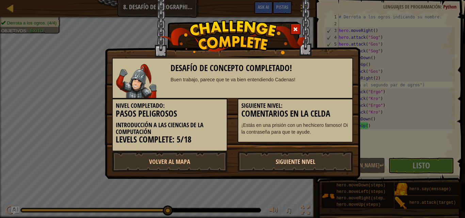
click at [312, 157] on link "Siguiente Nivel" at bounding box center [295, 161] width 115 height 20
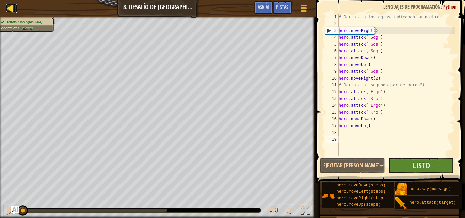
click at [12, 7] on div at bounding box center [10, 8] width 9 height 9
select select "es-419"
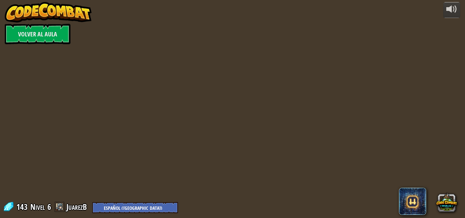
select select "es-419"
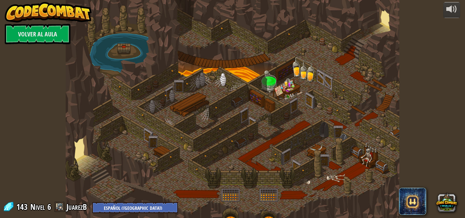
select select "es-419"
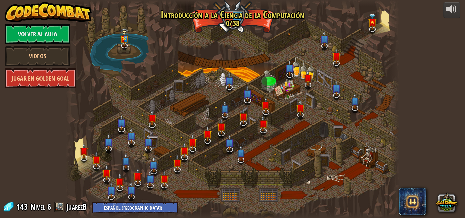
select select "es-419"
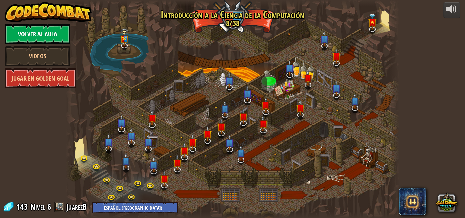
select select "es-419"
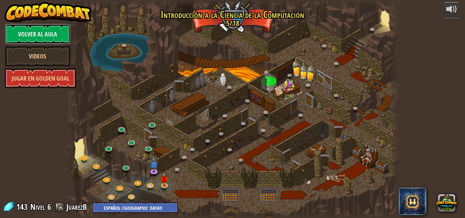
click at [20, 28] on link "Volver al aula" at bounding box center [38, 34] width 66 height 20
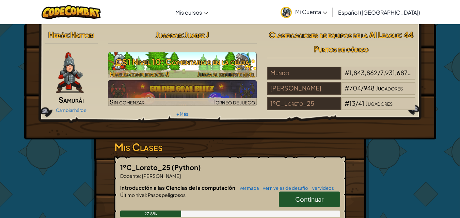
click at [208, 65] on h3 "CS1 Nivel 10: Comentarios en la celda" at bounding box center [182, 61] width 149 height 15
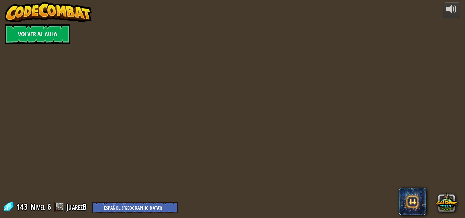
select select "es-419"
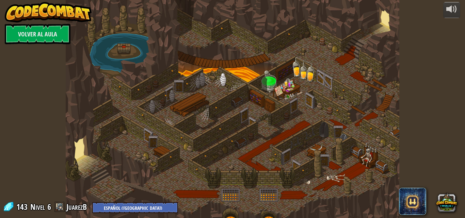
select select "es-419"
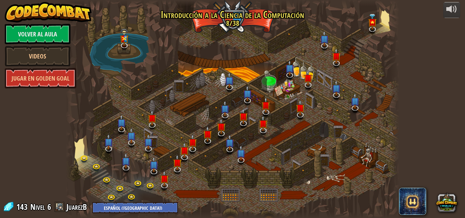
select select "es-419"
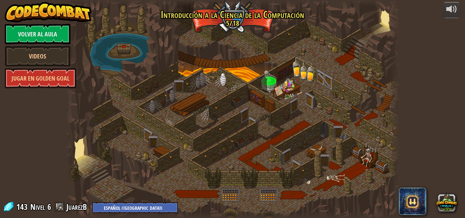
select select "es-419"
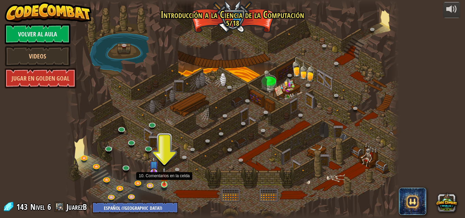
click at [162, 181] on img at bounding box center [164, 176] width 8 height 18
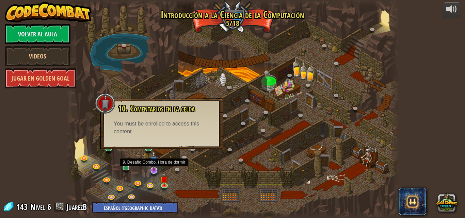
click at [155, 167] on img at bounding box center [153, 160] width 9 height 21
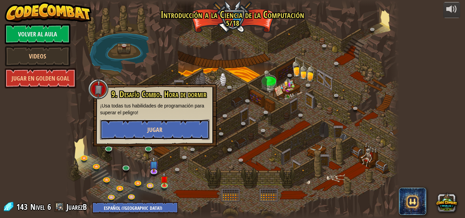
click at [163, 128] on button "Jugar" at bounding box center [155, 129] width 110 height 20
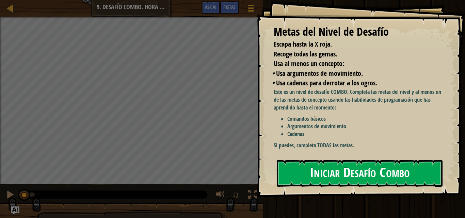
click at [292, 176] on button "Iniciar Desafío Combo" at bounding box center [360, 173] width 166 height 27
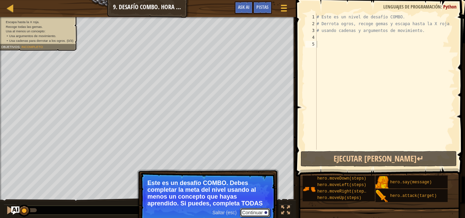
click at [261, 212] on button "Continuar" at bounding box center [255, 212] width 30 height 9
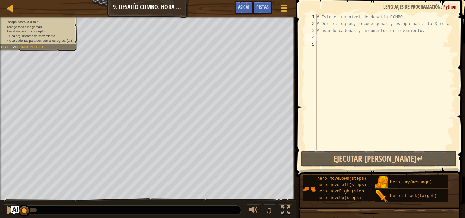
click at [318, 39] on div "# Este es un nivel de desafío COMBO. # Derrota ogros, recoge gemas y escapa has…" at bounding box center [385, 89] width 140 height 150
type textarea "h"
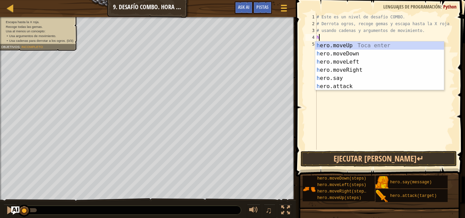
scroll to position [3, 0]
click at [352, 54] on div "h ero.moveUp Toca enter h ero.moveDown Toca enter h ero.moveLeft Toca enter h e…" at bounding box center [379, 74] width 129 height 65
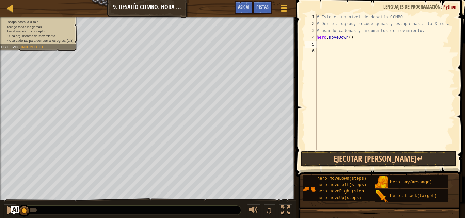
type textarea "h"
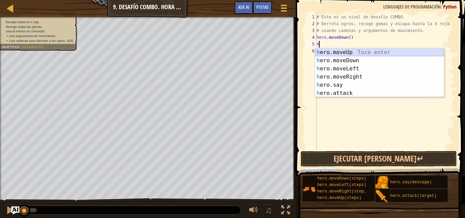
click at [349, 50] on div "h ero.moveUp Toca enter h ero.moveDown Toca enter h ero.moveLeft Toca enter h e…" at bounding box center [379, 80] width 129 height 65
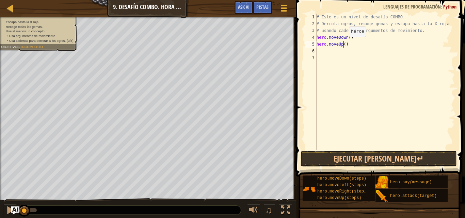
click at [343, 44] on div "# Este es un nivel de desafío COMBO. # Derrota ogros, recoge gemas y escapa has…" at bounding box center [385, 89] width 140 height 150
type textarea "hero.moveUp(2)"
click at [327, 50] on div "# Este es un nivel de desafío COMBO. # Derrota ogros, recoge gemas y escapa has…" at bounding box center [385, 89] width 140 height 150
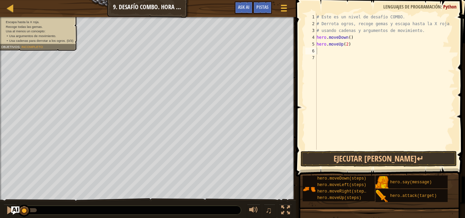
drag, startPoint x: 9, startPoint y: 20, endPoint x: 33, endPoint y: 27, distance: 24.9
click at [33, 28] on ul "Escapa hasta la X roja. Recoge todas las gemas." at bounding box center [38, 24] width 74 height 9
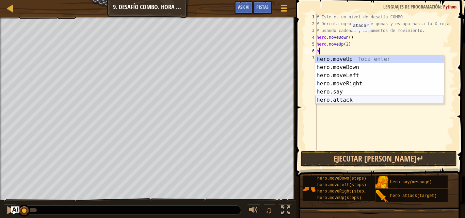
click at [346, 99] on div "h ero.moveUp Toca enter h ero.moveDown Toca enter h ero.moveLeft Toca enter h e…" at bounding box center [379, 87] width 129 height 65
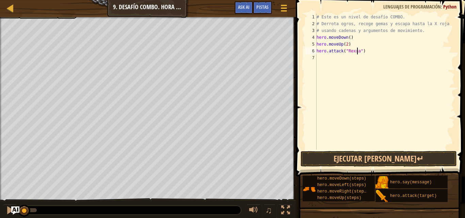
type textarea "hero.attack("Rexxar")"
click at [328, 57] on div "# Este es un nivel de desafío COMBO. # Derrota ogros, recoge gemas y escapa has…" at bounding box center [385, 89] width 140 height 150
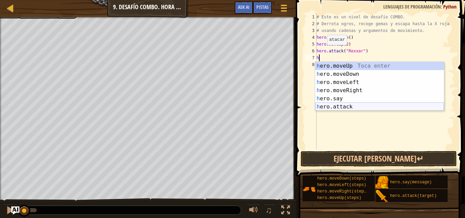
click at [337, 104] on div "h ero.moveUp Toca enter h ero.moveDown Toca enter h ero.moveLeft Toca enter h e…" at bounding box center [379, 94] width 129 height 65
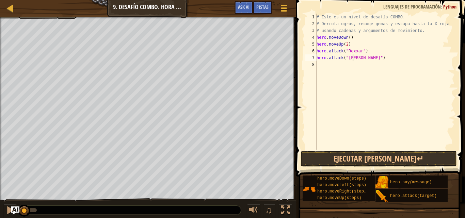
scroll to position [3, 3]
type textarea "hero.attack("Rexxar")"
click at [324, 65] on div "# Este es un nivel de desafío COMBO. # Derrota ogros, recoge gemas y escapa has…" at bounding box center [385, 89] width 140 height 150
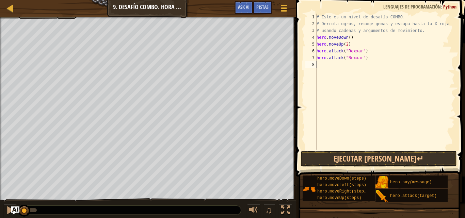
type textarea "h"
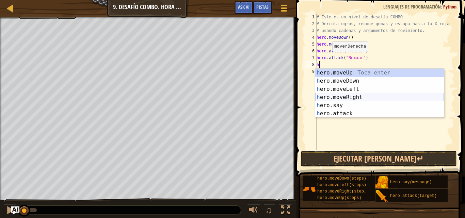
click at [347, 97] on div "h ero.moveUp Toca enter h ero.moveDown Toca enter h ero.moveLeft Toca enter h e…" at bounding box center [379, 101] width 129 height 65
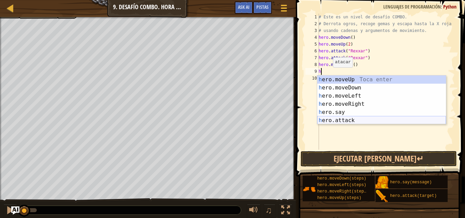
drag, startPoint x: 334, startPoint y: 117, endPoint x: 330, endPoint y: 104, distance: 13.5
click at [334, 115] on div "h ero.moveUp Toca enter h ero.moveDown Toca enter h ero.moveLeft Toca enter h e…" at bounding box center [381, 108] width 129 height 65
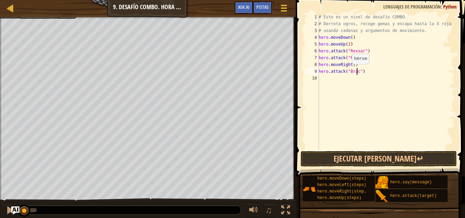
scroll to position [3, 3]
type textarea "hero.attack("[PERSON_NAME]")"
click at [333, 80] on div "# Este es un nivel de desafío COMBO. # Derrota ogros, recoge gemas y escapa has…" at bounding box center [385, 89] width 137 height 150
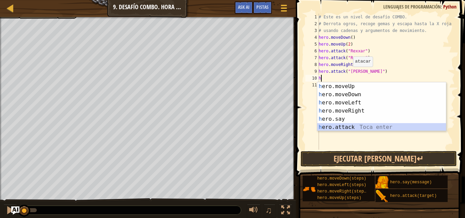
click at [344, 125] on div "h ero.moveUp Toca enter h ero.moveDown Toca enter h ero.moveLeft Toca enter h e…" at bounding box center [381, 114] width 129 height 65
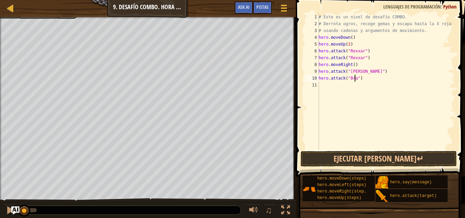
scroll to position [3, 3]
type textarea "hero.attack("[PERSON_NAME]")"
click at [322, 87] on div "# Este es un nivel de desafío COMBO. # Derrota ogros, recoge gemas y escapa has…" at bounding box center [385, 89] width 137 height 150
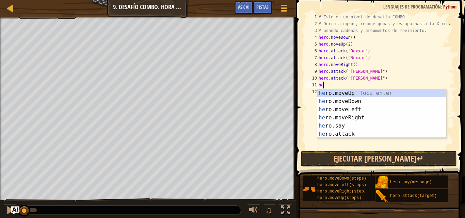
type textarea "her"
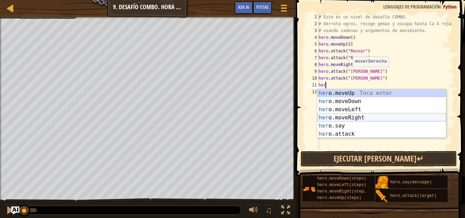
click at [345, 115] on div "her o.moveUp Toca enter her o.moveDown Toca enter her o.moveLeft [PERSON_NAME] …" at bounding box center [381, 121] width 129 height 65
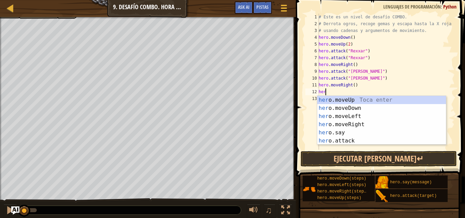
type textarea "hero"
click at [330, 107] on div "hero .moveUp Toca enter hero .moveDown Toca enter hero .moveLeft Toca enter her…" at bounding box center [381, 128] width 129 height 65
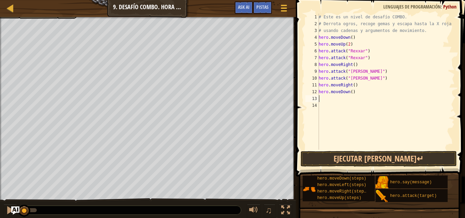
scroll to position [3, 0]
click at [327, 98] on div "# Este es un nivel de desafío COMBO. # Derrota ogros, recoge gemas y escapa has…" at bounding box center [385, 89] width 137 height 150
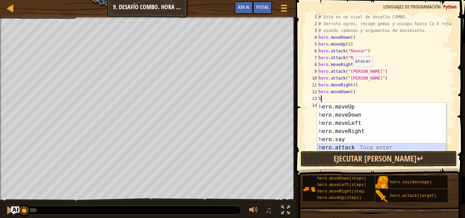
click at [355, 149] on div "h ero.moveUp Toca enter h ero.moveDown Toca enter h ero.moveLeft Toca enter h e…" at bounding box center [381, 135] width 129 height 65
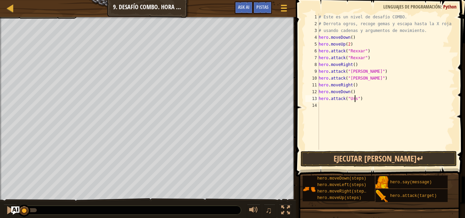
type textarea "hero.attack("Ursa")"
click at [328, 107] on div "# Este es un nivel de desafío COMBO. # Derrota ogros, recoge gemas y escapa has…" at bounding box center [385, 89] width 137 height 150
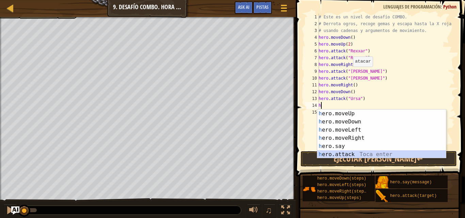
click at [327, 153] on div "h ero.moveUp Toca enter h ero.moveDown Toca enter h ero.moveLeft Toca enter h e…" at bounding box center [381, 142] width 129 height 65
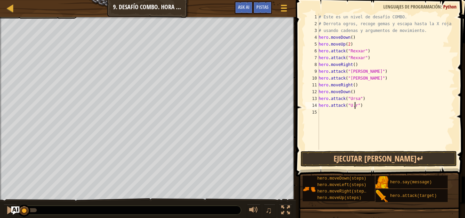
scroll to position [3, 3]
click at [351, 107] on div "# Este es un nivel de desafío COMBO. # Derrota ogros, recoge gemas y escapa has…" at bounding box center [385, 89] width 137 height 150
type textarea "hero.attack("Ursa")"
click at [325, 111] on div "# Este es un nivel de desafío COMBO. # Derrota ogros, recoge gemas y escapa has…" at bounding box center [385, 89] width 137 height 150
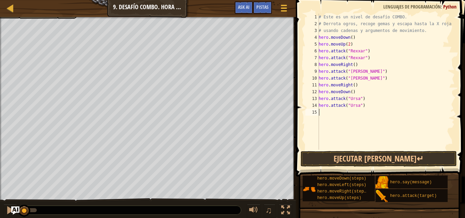
scroll to position [3, 0]
type textarea "h"
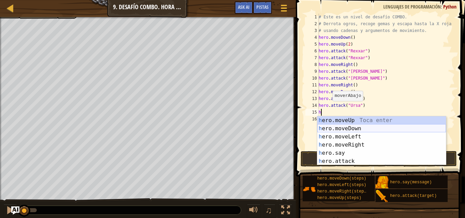
click at [356, 126] on div "h ero.moveUp Toca enter h ero.moveDown Toca enter h ero.moveLeft Toca enter h e…" at bounding box center [381, 148] width 129 height 65
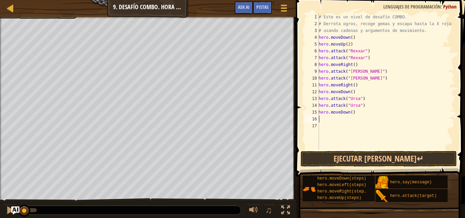
type textarea "h"
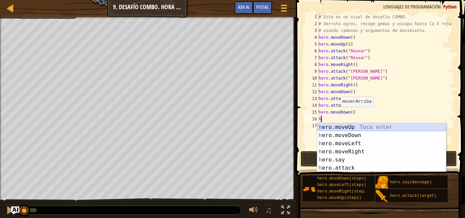
click at [344, 126] on div "h ero.moveUp Toca enter h ero.moveDown Toca enter h ero.moveLeft Toca enter h e…" at bounding box center [381, 155] width 129 height 65
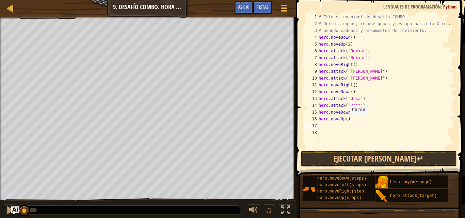
click at [346, 122] on div "# Este es un nivel de desafío COMBO. # Derrota ogros, recoge gemas y escapa has…" at bounding box center [385, 89] width 137 height 150
type textarea "hero.moveUp(2)"
click at [329, 126] on div "# Este es un nivel de desafío COMBO. # Derrota ogros, recoge gemas y escapa has…" at bounding box center [385, 89] width 137 height 150
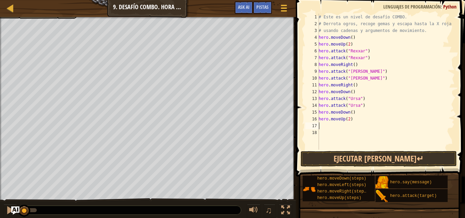
type textarea "h"
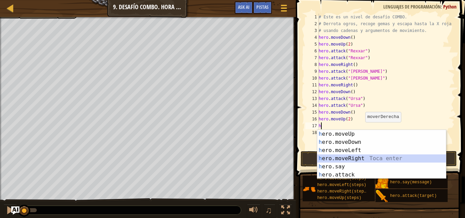
click at [360, 156] on div "h ero.moveUp Toca enter h ero.moveDown Toca enter h ero.moveLeft Toca enter h e…" at bounding box center [381, 162] width 129 height 65
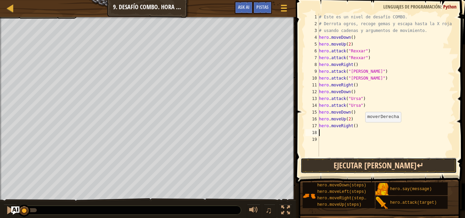
click at [377, 158] on button "Ejecutar [PERSON_NAME]↵" at bounding box center [379, 166] width 156 height 16
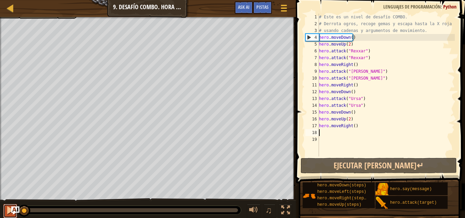
click at [9, 213] on div at bounding box center [10, 210] width 9 height 9
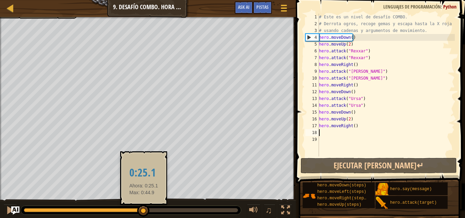
drag, startPoint x: 39, startPoint y: 207, endPoint x: 145, endPoint y: 210, distance: 106.2
click at [145, 210] on div at bounding box center [143, 211] width 12 height 12
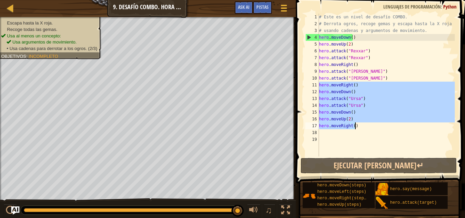
drag, startPoint x: 319, startPoint y: 84, endPoint x: 361, endPoint y: 129, distance: 61.4
click at [361, 129] on div "# Este es un nivel de desafío COMBO. # Derrota ogros, recoge gemas y escapa has…" at bounding box center [386, 92] width 137 height 157
type textarea "hero.moveUp(2) hero.moveRight()"
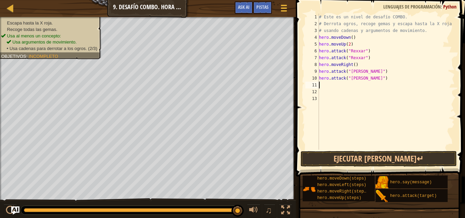
click at [325, 87] on div "# Este es un nivel de desafío COMBO. # Derrota ogros, recoge gemas y escapa has…" at bounding box center [386, 89] width 137 height 150
type textarea "h"
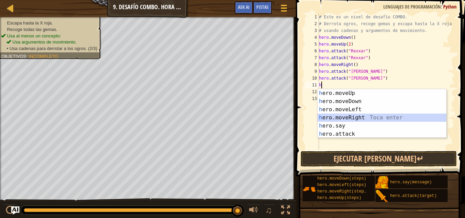
click at [350, 116] on div "h ero.moveUp Toca enter h ero.moveDown Toca enter h ero.moveLeft Toca enter h e…" at bounding box center [382, 121] width 129 height 65
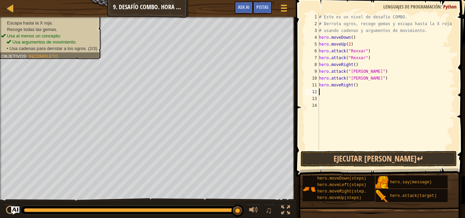
type textarea "h"
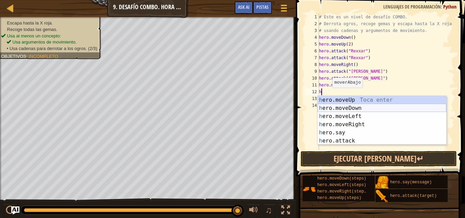
click at [359, 107] on div "h ero.moveUp Toca enter h ero.moveDown Toca enter h ero.moveLeft Toca enter h e…" at bounding box center [382, 128] width 129 height 65
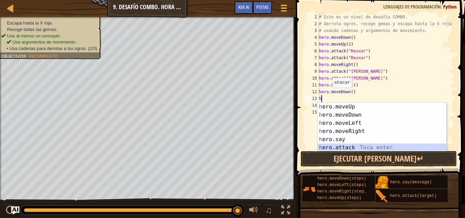
drag, startPoint x: 352, startPoint y: 145, endPoint x: 352, endPoint y: 134, distance: 11.6
click at [352, 145] on div "h ero.moveUp Toca enter h ero.moveDown Toca enter h ero.moveLeft Toca enter h e…" at bounding box center [382, 135] width 129 height 65
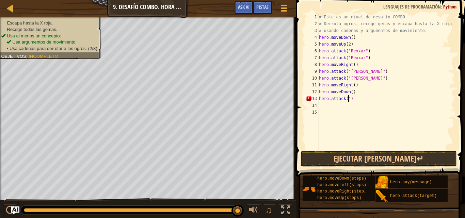
click at [349, 99] on div "# Este es un nivel de desafío COMBO. # Derrota ogros, recoge gemas y escapa has…" at bounding box center [386, 89] width 137 height 150
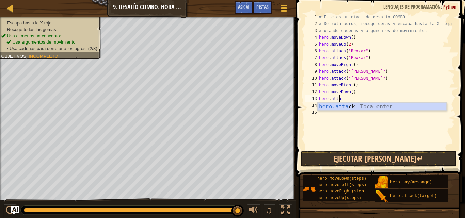
scroll to position [3, 1]
type textarea "h"
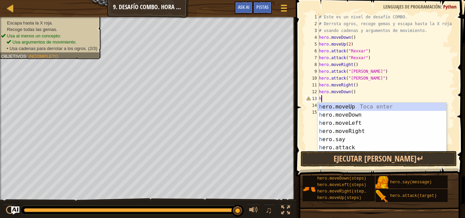
scroll to position [3, 0]
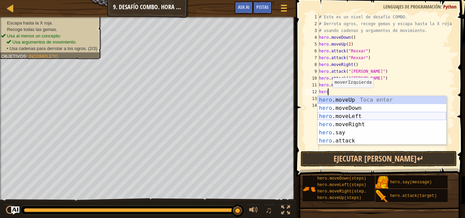
type textarea "her"
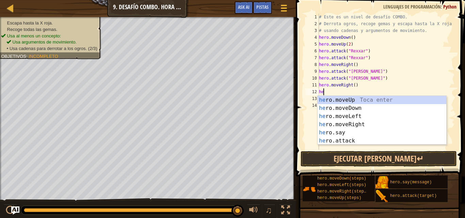
type textarea "h"
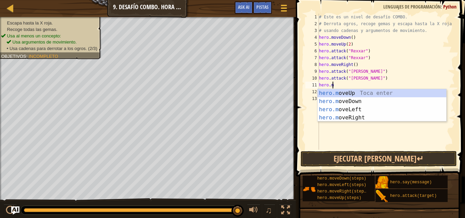
type textarea "h"
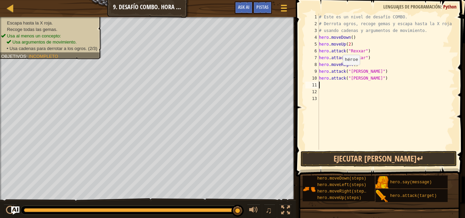
type textarea "h"
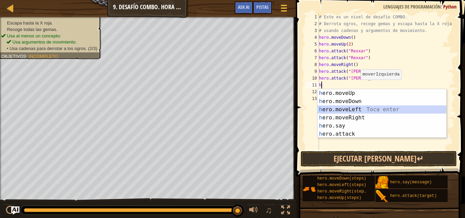
click at [359, 109] on div "h ero.moveUp Toca enter h ero.moveDown Toca enter h ero.moveLeft Toca enter h e…" at bounding box center [382, 121] width 129 height 65
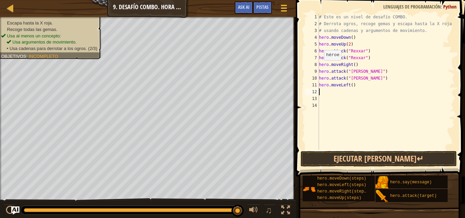
type textarea "."
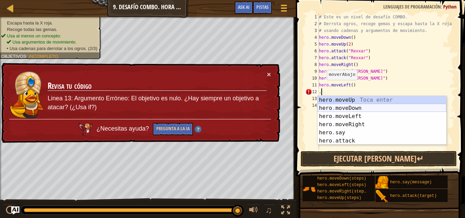
click at [333, 106] on div "hero . moveUp Toca enter hero . moveDown Toca enter hero . moveLeft Toca enter …" at bounding box center [382, 128] width 129 height 65
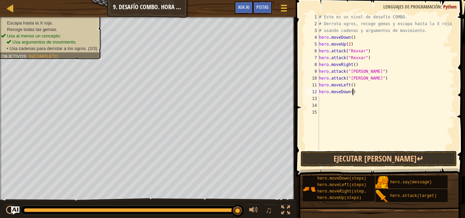
click at [354, 93] on div "# Este es un nivel de desafío COMBO. # Derrota ogros, recoge gemas y escapa has…" at bounding box center [386, 89] width 137 height 150
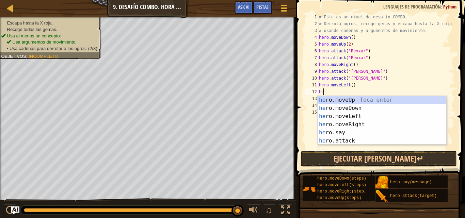
type textarea "h"
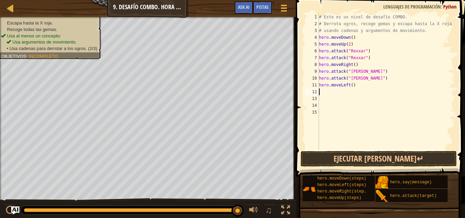
type textarea "h"
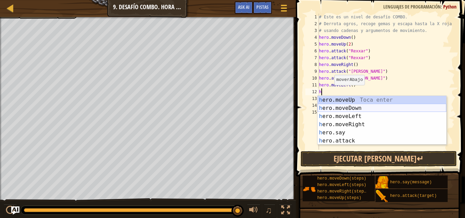
click at [351, 106] on div "h ero.moveUp Toca enter h ero.moveDown Toca enter h ero.moveLeft Toca enter h e…" at bounding box center [382, 128] width 129 height 65
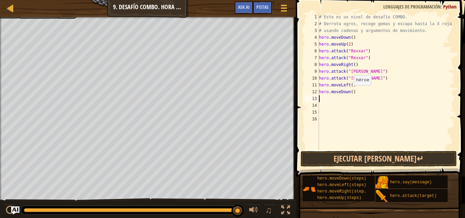
click at [351, 92] on div "# Este es un nivel de desafío COMBO. # Derrota ogros, recoge gemas y escapa has…" at bounding box center [386, 89] width 137 height 150
type textarea "hero.moveDown(2)"
click at [339, 99] on div "# Este es un nivel de desafío COMBO. # Derrota ogros, recoge gemas y escapa has…" at bounding box center [386, 89] width 137 height 150
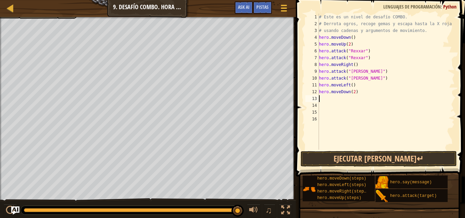
type textarea "h"
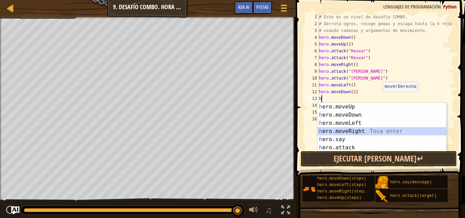
click at [356, 127] on div "h ero.moveUp Toca enter h ero.moveDown Toca enter h ero.moveLeft Toca enter h e…" at bounding box center [382, 135] width 129 height 65
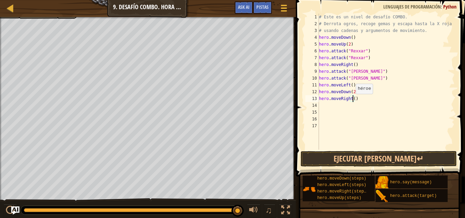
click at [352, 101] on div "# Este es un nivel de desafío COMBO. # Derrota ogros, recoge gemas y escapa has…" at bounding box center [386, 89] width 137 height 150
type textarea "hero.moveRight(2)"
click at [326, 108] on div "# Este es un nivel de desafío COMBO. # Derrota ogros, recoge gemas y escapa has…" at bounding box center [386, 89] width 137 height 150
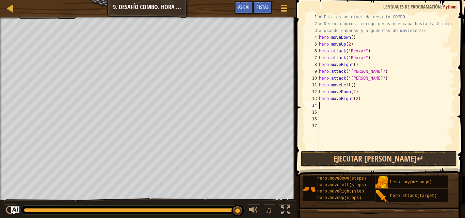
scroll to position [3, 0]
type textarea "h"
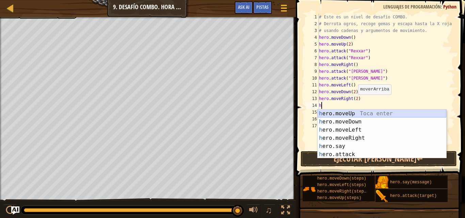
click at [357, 112] on div "h ero.moveUp Toca enter h ero.moveDown Toca enter h ero.moveLeft Toca enter h e…" at bounding box center [382, 142] width 129 height 65
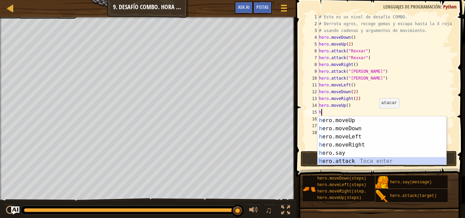
click at [338, 160] on div "h ero.moveUp Toca enter h ero.moveDown Toca enter h ero.moveLeft Toca enter h e…" at bounding box center [382, 148] width 129 height 65
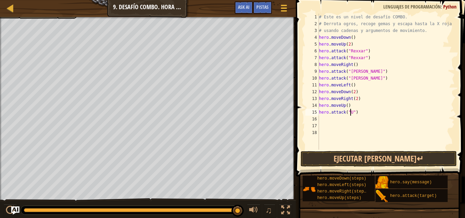
scroll to position [3, 2]
type textarea "hero.attack("Ursa")"
click at [323, 120] on div "# Este es un nivel de desafío COMBO. # Derrota ogros, recoge gemas y escapa has…" at bounding box center [386, 89] width 137 height 150
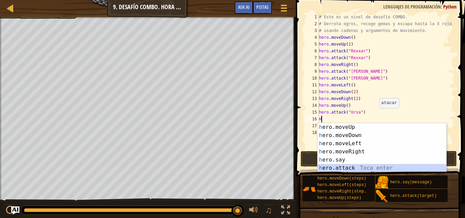
click at [353, 168] on div "h ero.moveUp Toca enter h ero.moveDown Toca enter h ero.moveLeft Toca enter h e…" at bounding box center [382, 155] width 129 height 65
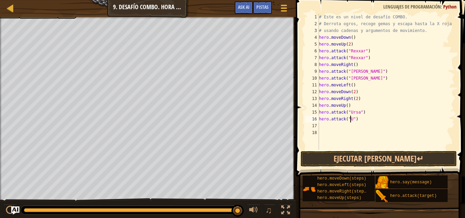
scroll to position [3, 2]
type textarea "hero.attack("Ursa")"
click at [323, 126] on div "# Este es un nivel de desafío COMBO. # Derrota ogros, recoge gemas y escapa has…" at bounding box center [386, 89] width 137 height 150
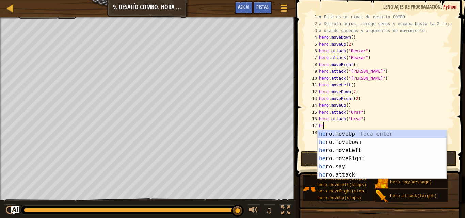
type textarea "her"
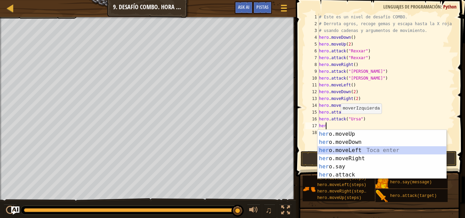
click at [348, 149] on div "her o.moveUp Toca enter her o.moveDown Toca enter her o.moveLeft [PERSON_NAME] …" at bounding box center [382, 162] width 129 height 65
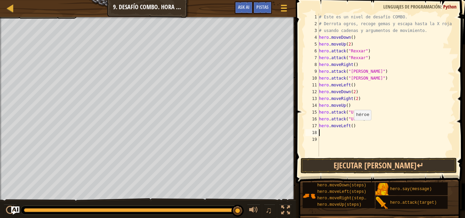
click at [351, 127] on div "# Este es un nivel de desafío COMBO. # Derrota ogros, recoge gemas y escapa has…" at bounding box center [386, 92] width 137 height 157
type textarea "hero.moveLeft(2)"
click at [334, 134] on div "# Este es un nivel de desafío COMBO. # Derrota ogros, recoge gemas y escapa has…" at bounding box center [386, 92] width 137 height 157
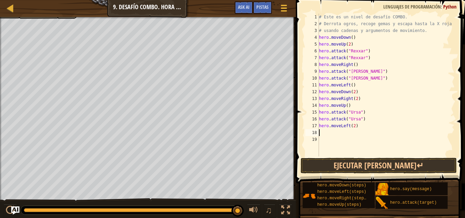
type textarea "h"
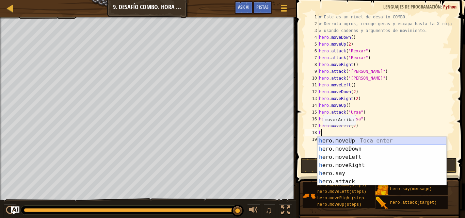
click at [356, 141] on div "h ero.moveUp Toca enter h ero.moveDown Toca enter h ero.moveLeft Toca enter h e…" at bounding box center [382, 169] width 129 height 65
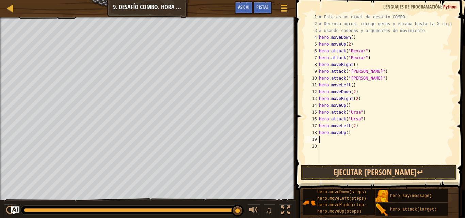
type textarea "h"
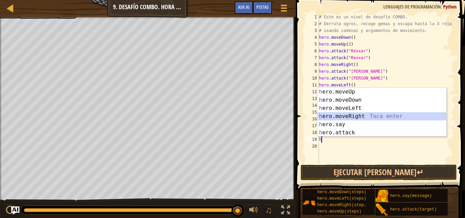
click at [346, 114] on div "h ero.moveUp Toca enter h ero.moveDown Toca enter h ero.moveLeft Toca enter h e…" at bounding box center [382, 120] width 129 height 65
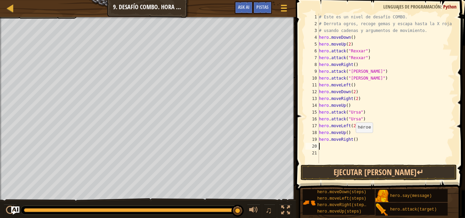
click at [352, 140] on div "# Este es un nivel de desafío COMBO. # Derrota ogros, recoge gemas y escapa has…" at bounding box center [386, 95] width 137 height 163
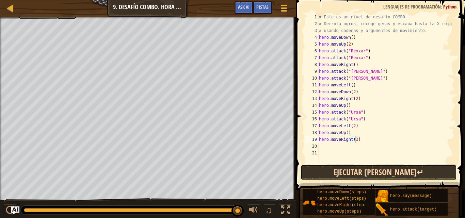
click at [380, 175] on button "Ejecutar [PERSON_NAME]↵" at bounding box center [379, 173] width 156 height 16
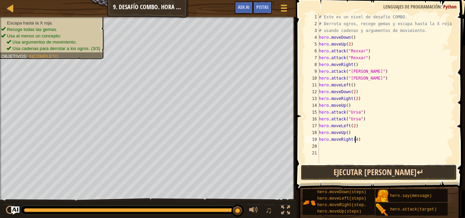
click at [345, 171] on button "Ejecutar [PERSON_NAME]↵" at bounding box center [379, 173] width 156 height 16
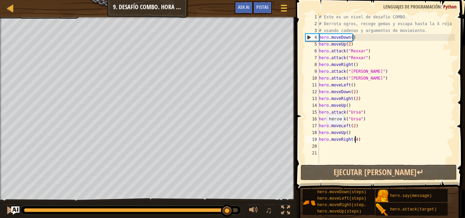
click at [227, 209] on div at bounding box center [131, 210] width 214 height 4
click at [9, 211] on div at bounding box center [10, 210] width 9 height 9
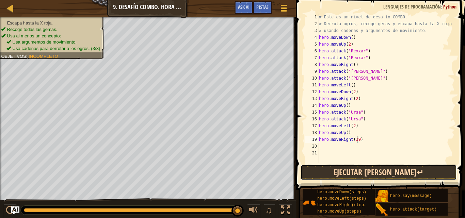
click at [350, 171] on button "Ejecutar [PERSON_NAME]↵" at bounding box center [379, 173] width 156 height 16
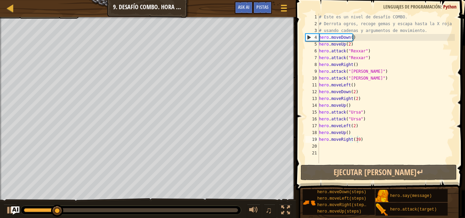
click at [225, 207] on div at bounding box center [131, 210] width 220 height 9
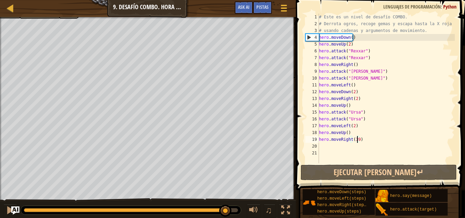
click at [225, 210] on div at bounding box center [131, 210] width 214 height 4
click at [7, 207] on div at bounding box center [10, 210] width 9 height 9
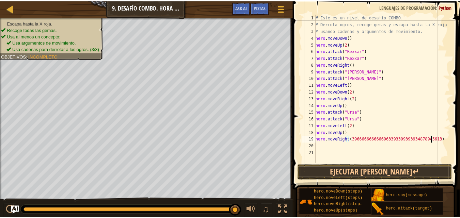
scroll to position [3, 10]
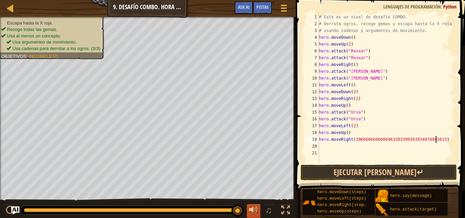
type textarea "hero.moveRight(3966666666666963393399393934878945613)"
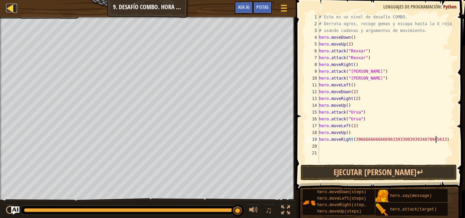
click at [9, 10] on div at bounding box center [10, 8] width 9 height 9
select select "es-419"
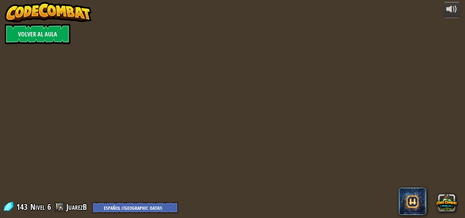
select select "es-419"
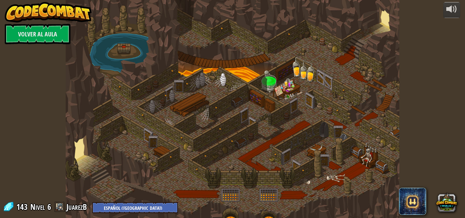
select select "es-419"
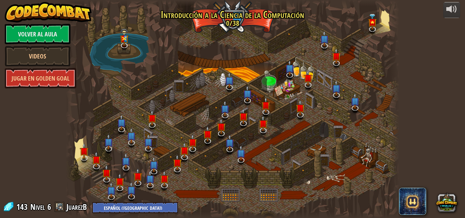
select select "es-419"
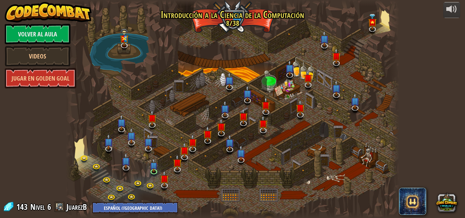
select select "es-419"
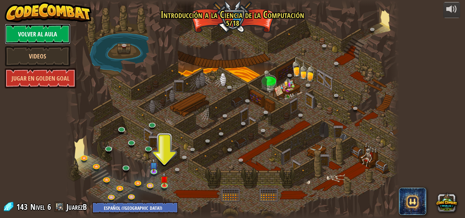
click at [51, 30] on link "Volver al aula" at bounding box center [38, 34] width 66 height 20
